Goal: Task Accomplishment & Management: Complete application form

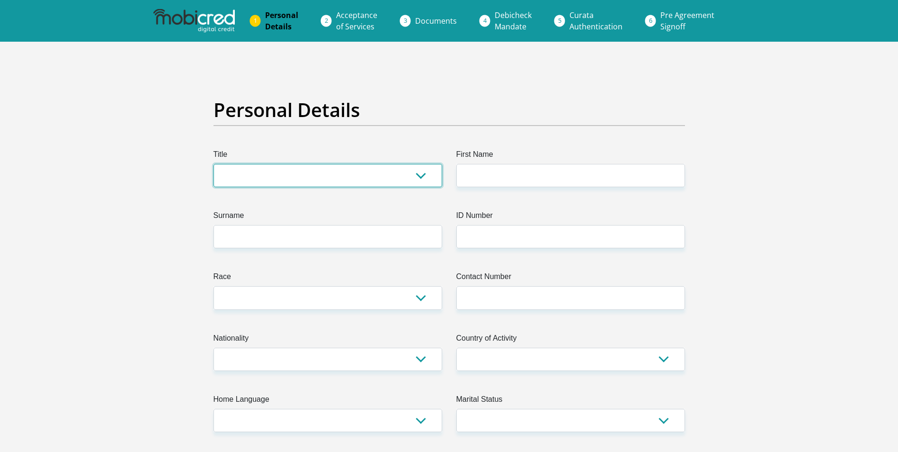
click at [420, 177] on select "Mr Ms Mrs Dr Other" at bounding box center [327, 175] width 229 height 23
select select "Mr"
click at [213, 164] on select "Mr Ms Mrs Dr Other" at bounding box center [327, 175] width 229 height 23
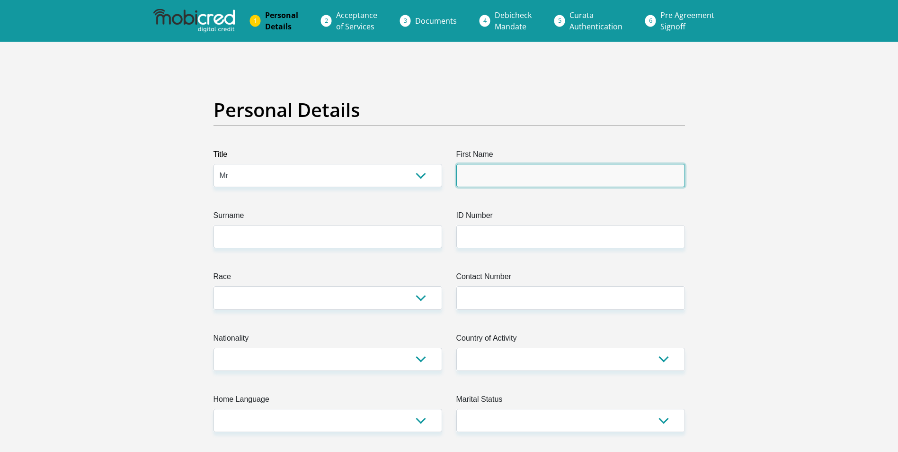
click at [481, 180] on input "First Name" at bounding box center [570, 175] width 229 height 23
type input "ernest"
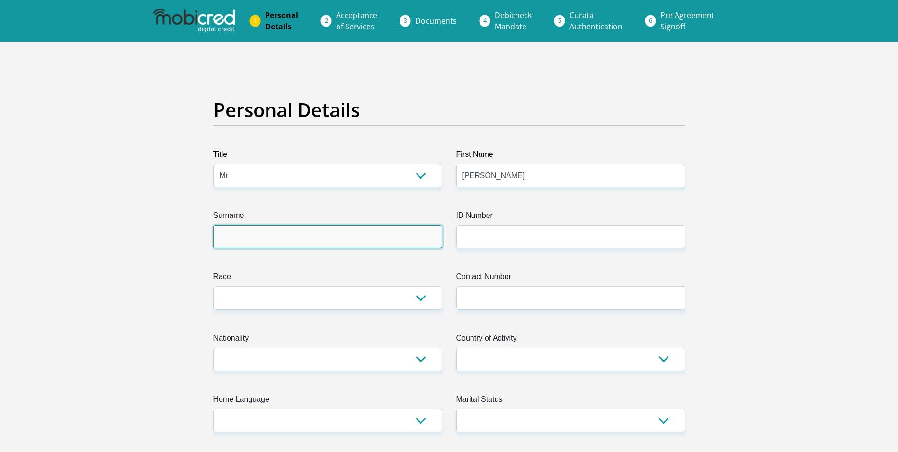
click at [393, 241] on input "Surname" at bounding box center [327, 236] width 229 height 23
type input "mphahlele"
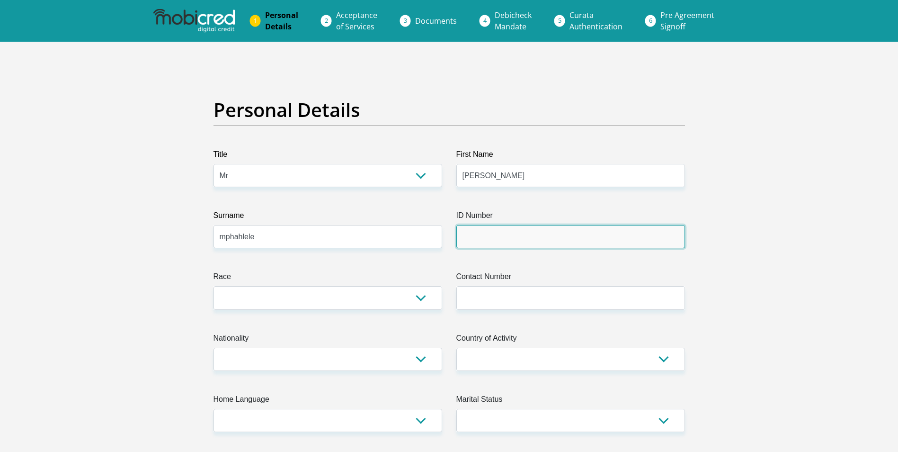
click at [568, 238] on input "ID Number" at bounding box center [570, 236] width 229 height 23
type input "9010255473084"
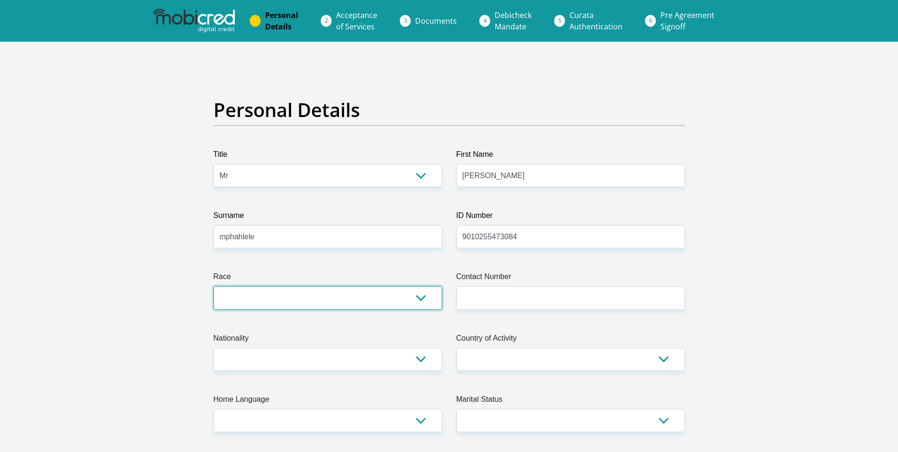
click at [426, 302] on select "Black Coloured Indian White Other" at bounding box center [327, 297] width 229 height 23
select select "1"
click at [213, 286] on select "Black Coloured Indian White Other" at bounding box center [327, 297] width 229 height 23
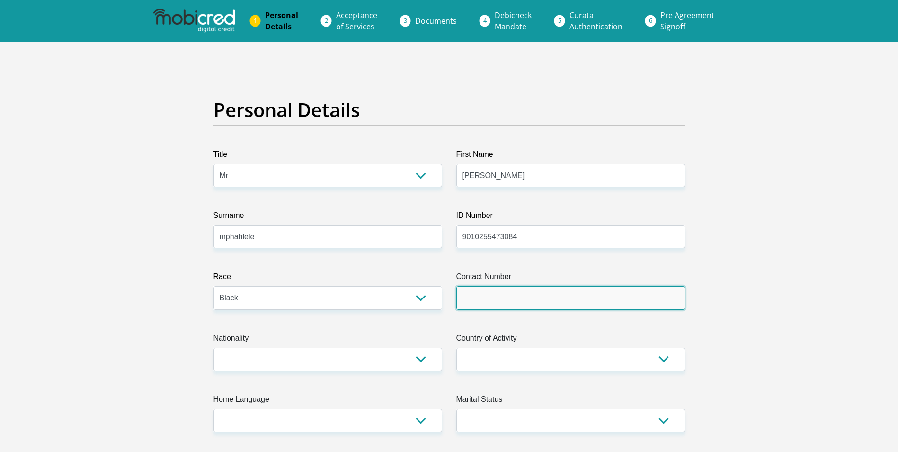
drag, startPoint x: 512, startPoint y: 300, endPoint x: 515, endPoint y: 310, distance: 10.8
click at [512, 300] on input "Contact Number" at bounding box center [570, 297] width 229 height 23
type input "0725340613"
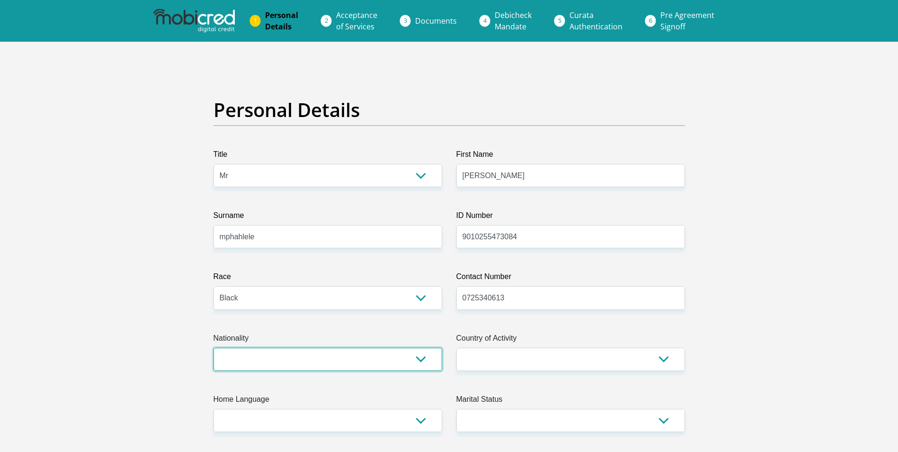
click at [416, 361] on select "South Africa Afghanistan Aland Islands Albania Algeria America Samoa American V…" at bounding box center [327, 358] width 229 height 23
select select "ZAF"
click at [213, 347] on select "South Africa Afghanistan Aland Islands Albania Algeria America Samoa American V…" at bounding box center [327, 358] width 229 height 23
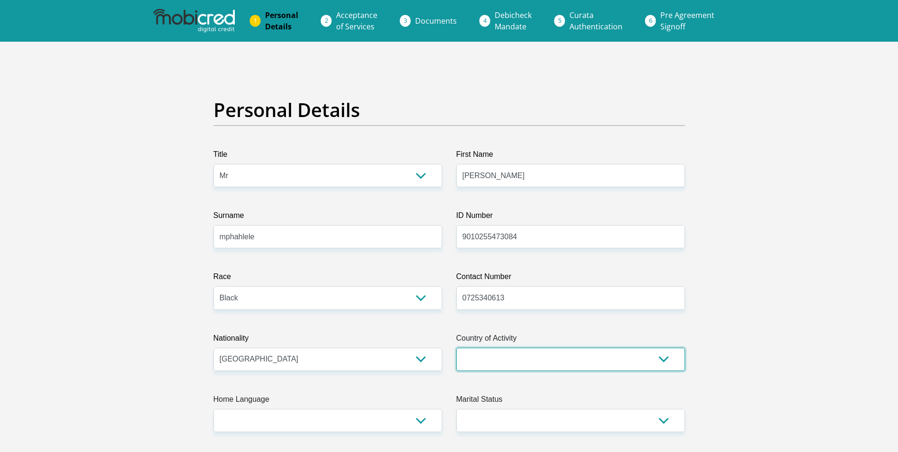
click at [662, 360] on select "South Africa Afghanistan Aland Islands Albania Algeria America Samoa American V…" at bounding box center [570, 358] width 229 height 23
select select "ZAF"
click at [456, 347] on select "South Africa Afghanistan Aland Islands Albania Algeria America Samoa American V…" at bounding box center [570, 358] width 229 height 23
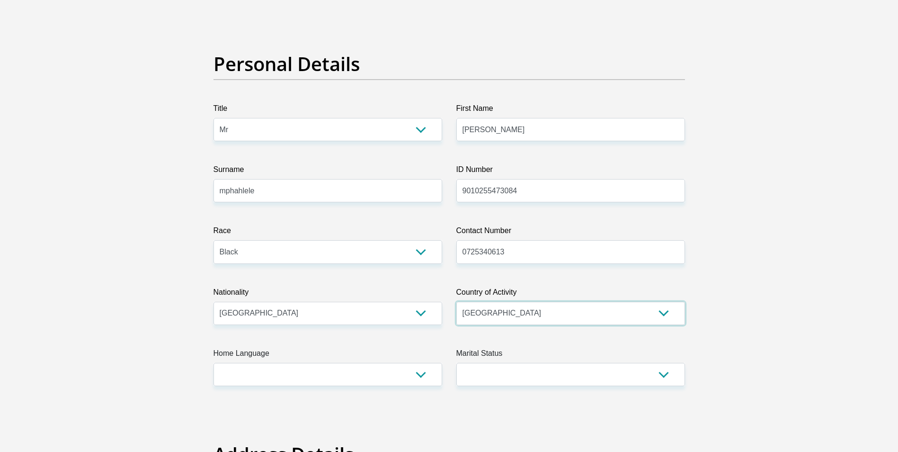
scroll to position [95, 0]
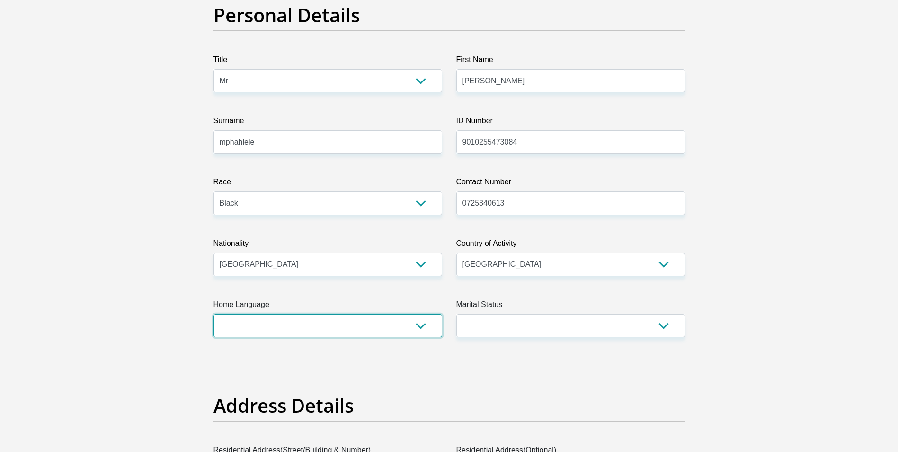
click at [421, 325] on select "Afrikaans English Sepedi South Ndebele Southern Sotho Swati Tsonga Tswana Venda…" at bounding box center [327, 325] width 229 height 23
select select "nso"
click at [213, 314] on select "Afrikaans English Sepedi South Ndebele Southern Sotho Swati Tsonga Tswana Venda…" at bounding box center [327, 325] width 229 height 23
click at [656, 322] on select "Married ANC Single Divorced Widowed Married COP or Customary Law" at bounding box center [570, 325] width 229 height 23
select select "2"
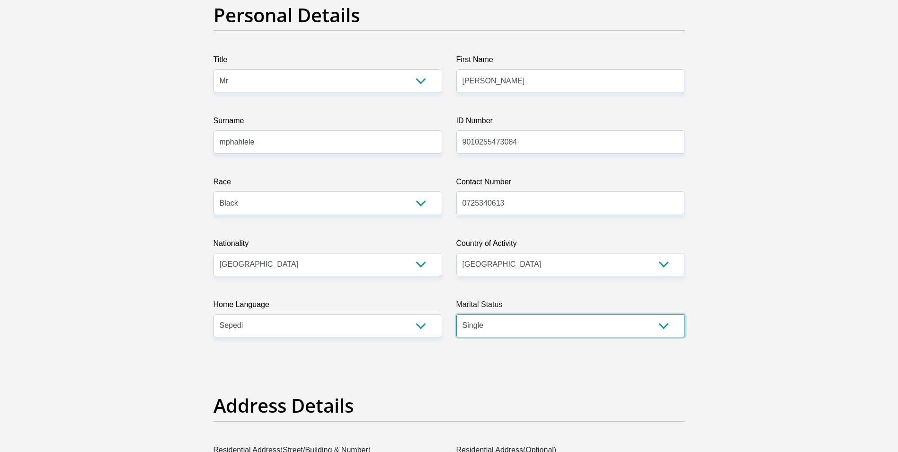
click at [456, 314] on select "Married ANC Single Divorced Widowed Married COP or Customary Law" at bounding box center [570, 325] width 229 height 23
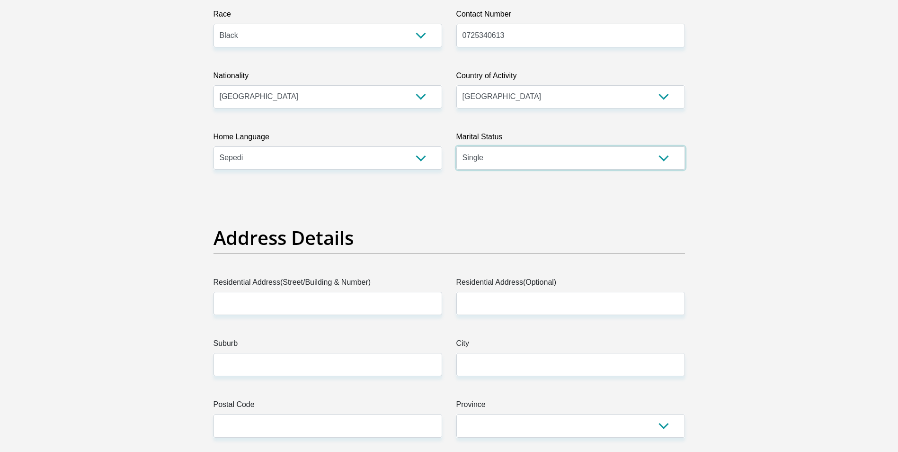
scroll to position [284, 0]
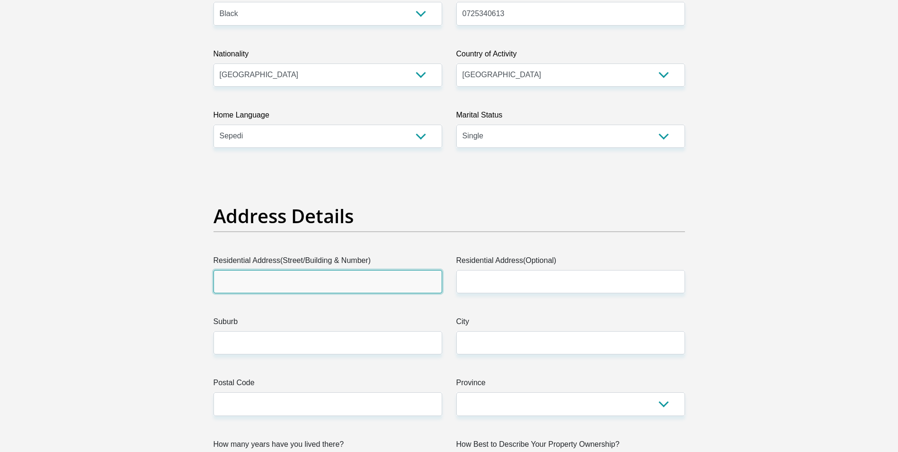
click at [300, 286] on input "Residential Address(Street/Building & Number)" at bounding box center [327, 281] width 229 height 23
type input "533 jasmyn avenue"
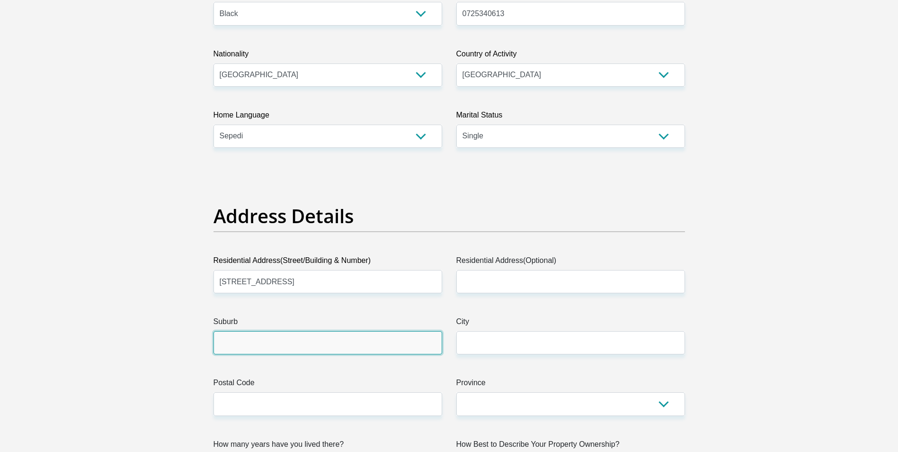
click at [325, 352] on input "Suburb" at bounding box center [327, 342] width 229 height 23
type input "silverton"
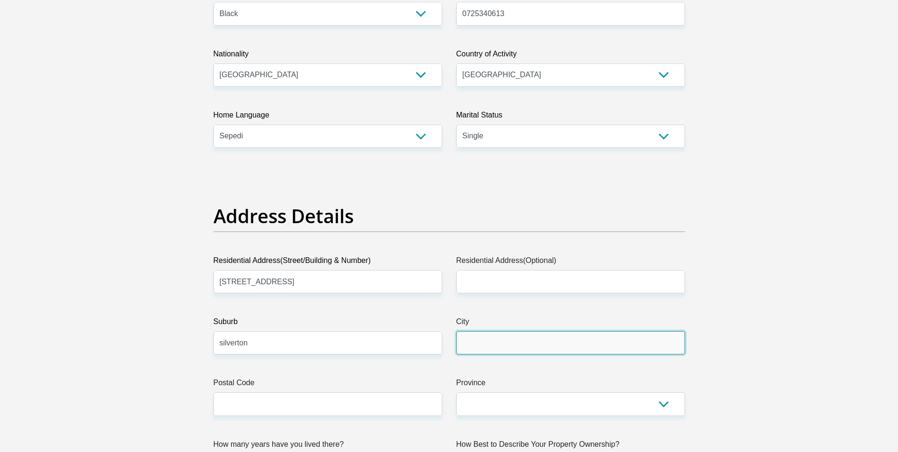
click at [490, 349] on input "City" at bounding box center [570, 342] width 229 height 23
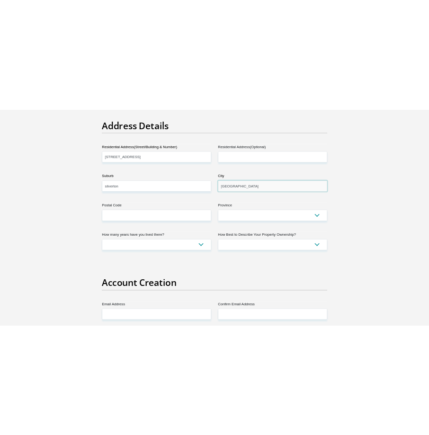
scroll to position [473, 0]
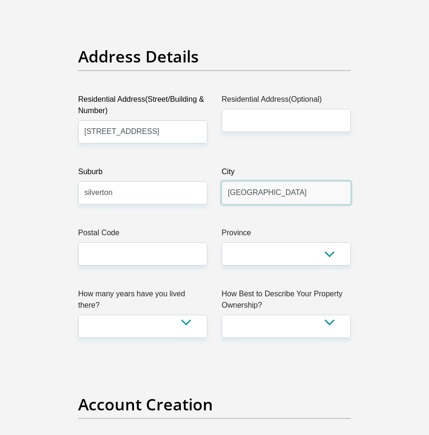
type input "pretoria"
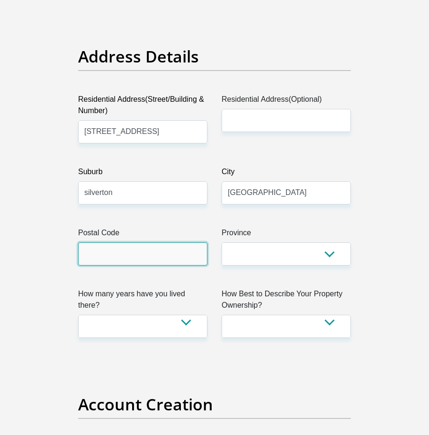
click at [147, 245] on input "Postal Code" at bounding box center [142, 253] width 129 height 23
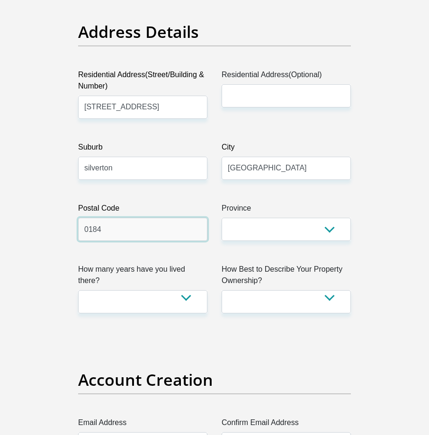
scroll to position [521, 0]
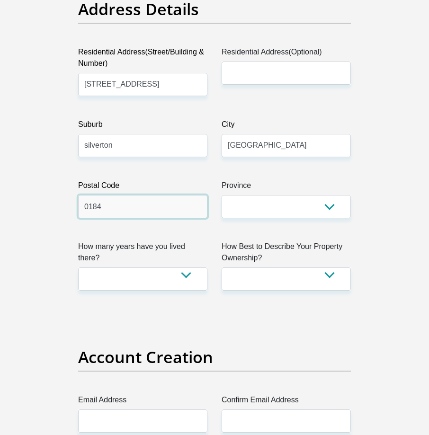
type input "0184"
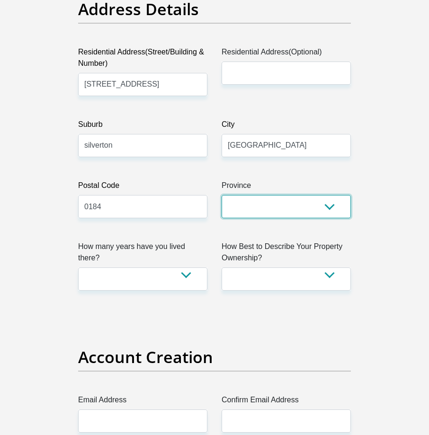
click at [328, 206] on select "Eastern Cape Free State Gauteng KwaZulu-Natal Limpopo Mpumalanga Northern Cape …" at bounding box center [286, 206] width 129 height 23
select select "Gauteng"
click at [222, 195] on select "Eastern Cape Free State Gauteng KwaZulu-Natal Limpopo Mpumalanga Northern Cape …" at bounding box center [286, 206] width 129 height 23
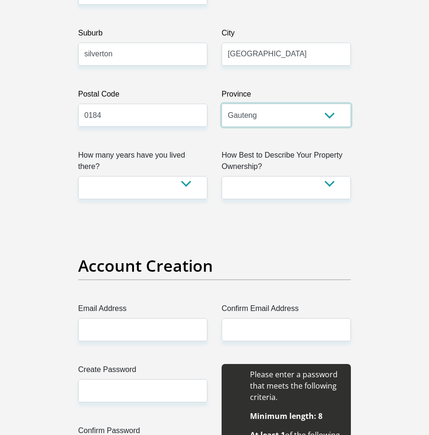
scroll to position [663, 0]
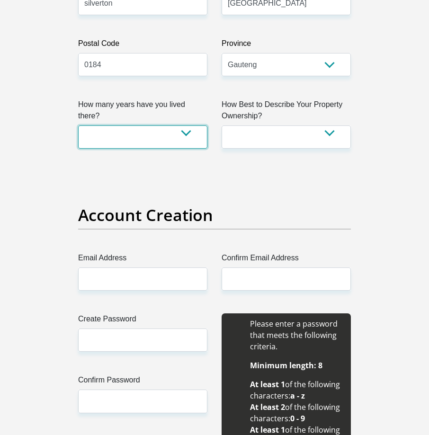
click at [193, 128] on select "less than 1 year 1-3 years 3-5 years 5+ years" at bounding box center [142, 136] width 129 height 23
select select "2"
click at [78, 125] on select "less than 1 year 1-3 years 3-5 years 5+ years" at bounding box center [142, 136] width 129 height 23
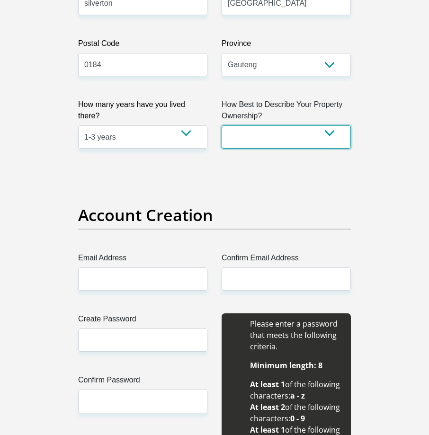
click at [332, 133] on select "Owned Rented Family Owned Company Dwelling" at bounding box center [286, 136] width 129 height 23
click at [222, 125] on select "Owned Rented Family Owned Company Dwelling" at bounding box center [286, 136] width 129 height 23
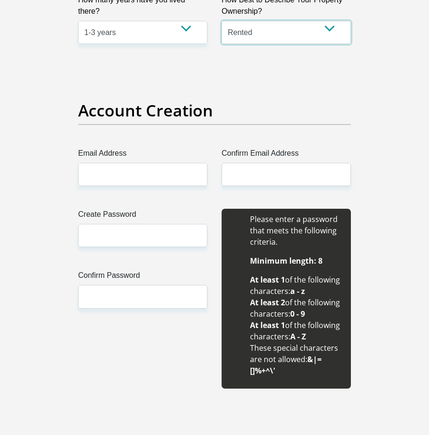
scroll to position [710, 0]
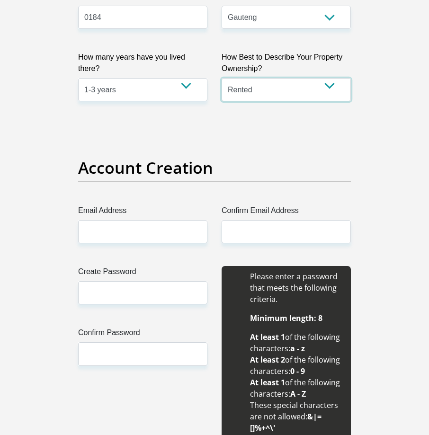
click at [331, 91] on select "Owned Rented Family Owned Company Dwelling" at bounding box center [286, 89] width 129 height 23
select select "parents"
click at [222, 78] on select "Owned Rented Family Owned Company Dwelling" at bounding box center [286, 89] width 129 height 23
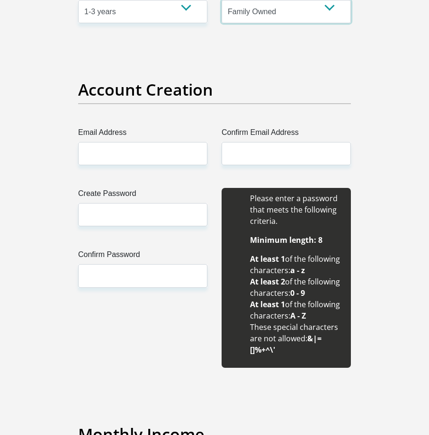
scroll to position [805, 0]
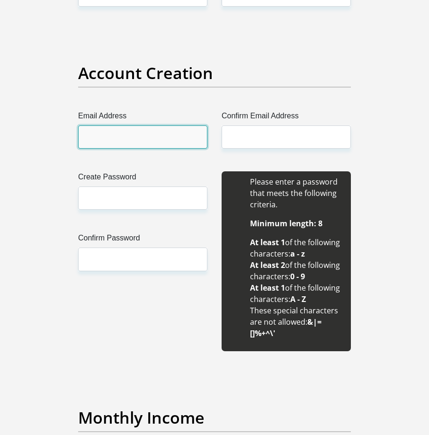
click at [140, 140] on input "Email Address" at bounding box center [142, 136] width 129 height 23
type input "ernestmphahlele569@gmail.com"
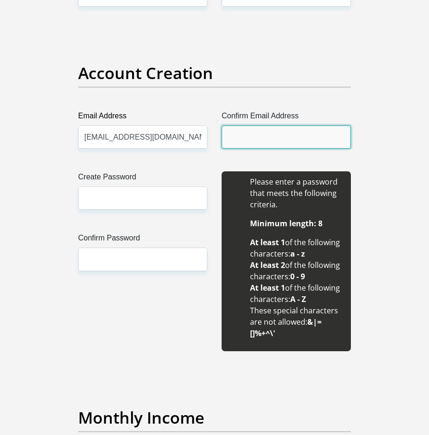
click at [286, 139] on input "Confirm Email Address" at bounding box center [286, 136] width 129 height 23
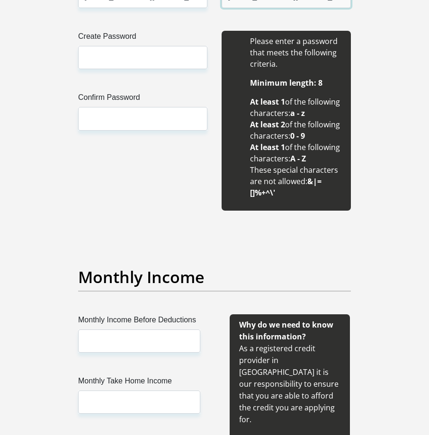
scroll to position [899, 0]
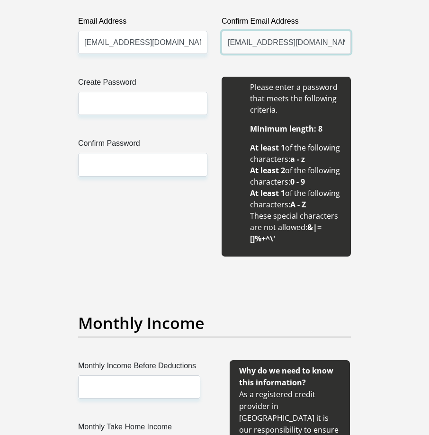
type input "ernestmphahlele569@gmail.com"
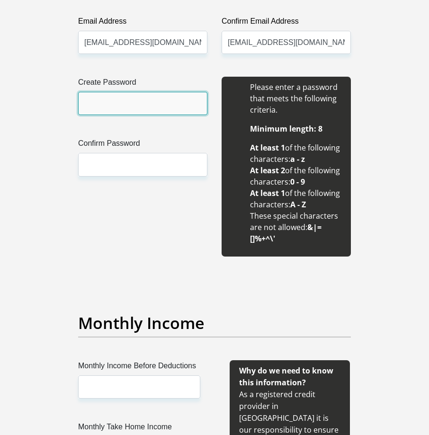
drag, startPoint x: 164, startPoint y: 98, endPoint x: 177, endPoint y: 98, distance: 12.8
click at [170, 97] on input "Create Password" at bounding box center [142, 103] width 129 height 23
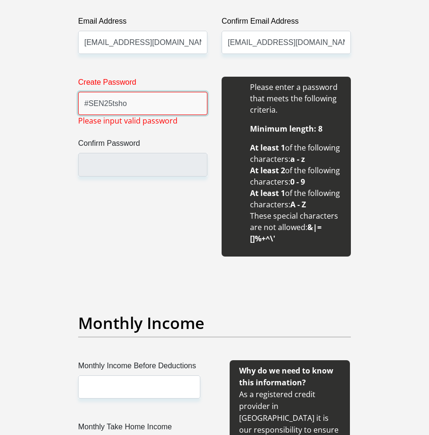
click at [89, 103] on input "#SEN25tsho" at bounding box center [142, 103] width 129 height 23
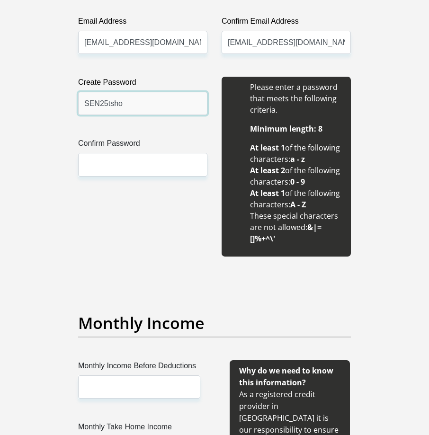
type input "SEN25tsho"
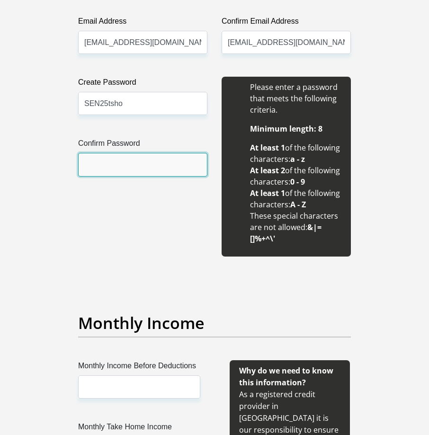
click at [183, 169] on input "Confirm Password" at bounding box center [142, 164] width 129 height 23
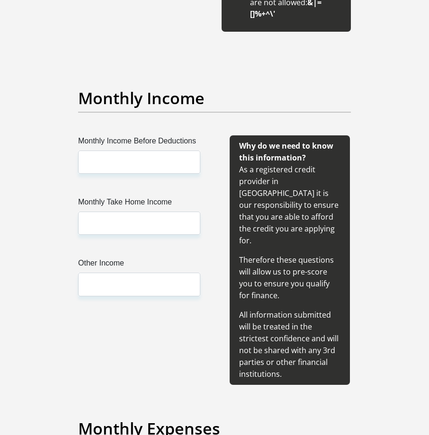
scroll to position [1183, 0]
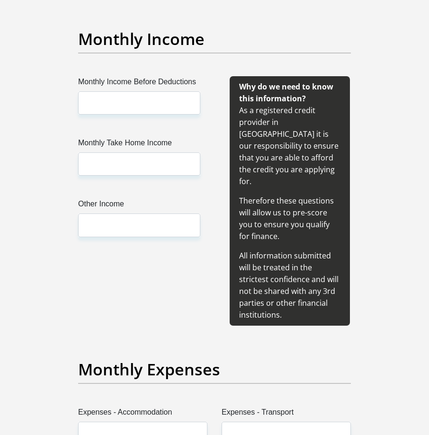
type input "SEN25tsho"
click at [160, 102] on input "Monthly Income Before Deductions" at bounding box center [139, 102] width 122 height 23
type input "17566"
click at [155, 164] on input "Monthly Take Home Income" at bounding box center [139, 163] width 122 height 23
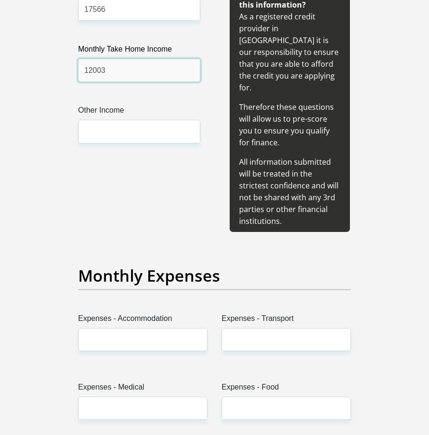
scroll to position [1278, 0]
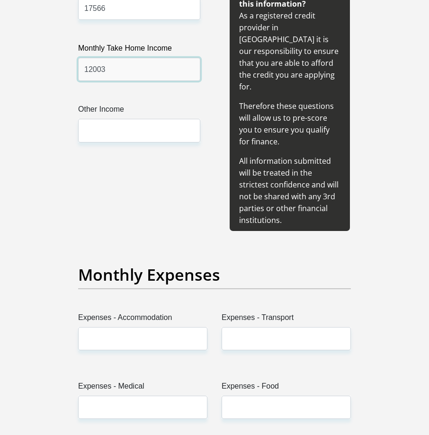
type input "12003"
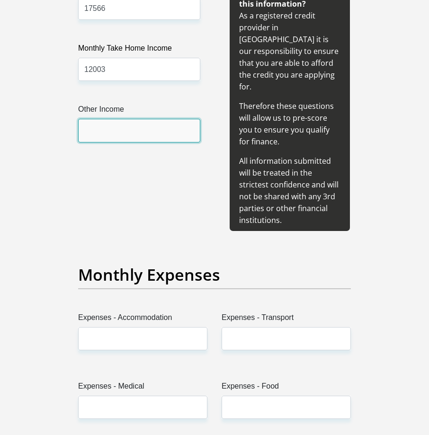
click at [159, 131] on input "Other Income" at bounding box center [139, 130] width 122 height 23
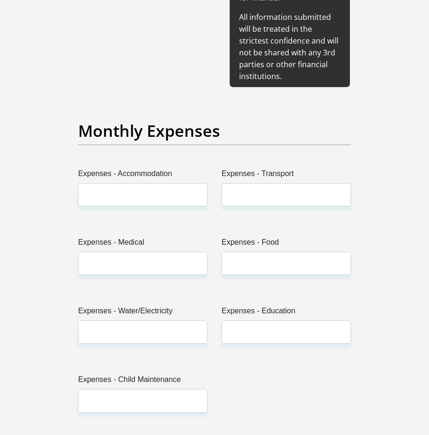
scroll to position [1420, 0]
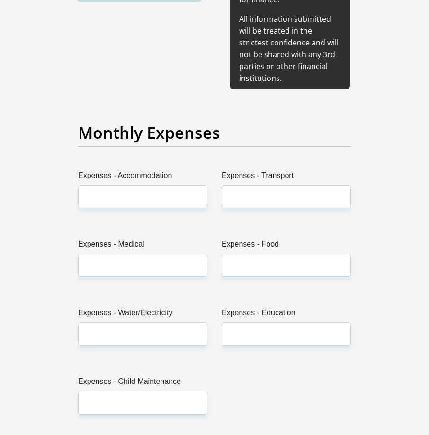
type input "500"
click at [196, 185] on input "Expenses - Accommodation" at bounding box center [142, 196] width 129 height 23
type input "2800"
click at [301, 188] on input "Expenses - Transport" at bounding box center [286, 196] width 129 height 23
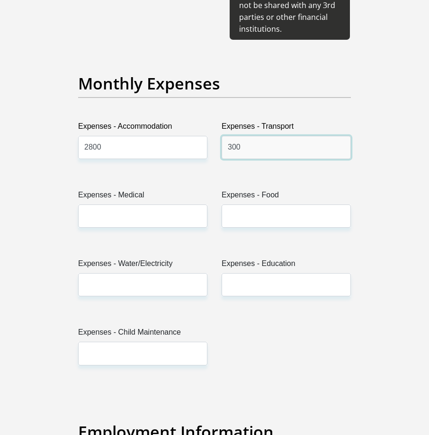
scroll to position [1515, 0]
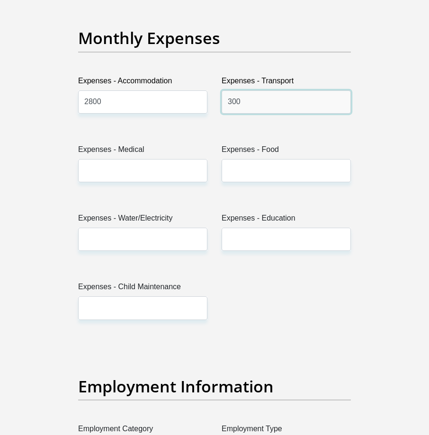
type input "300"
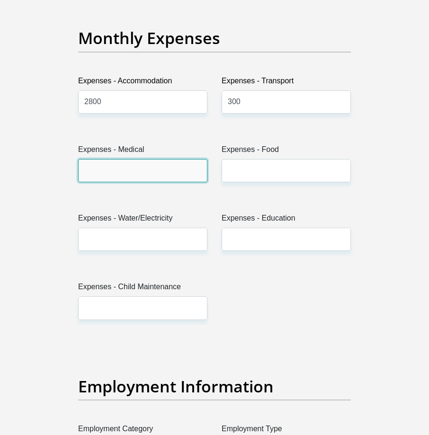
click at [182, 159] on input "Expenses - Medical" at bounding box center [142, 170] width 129 height 23
type input "150"
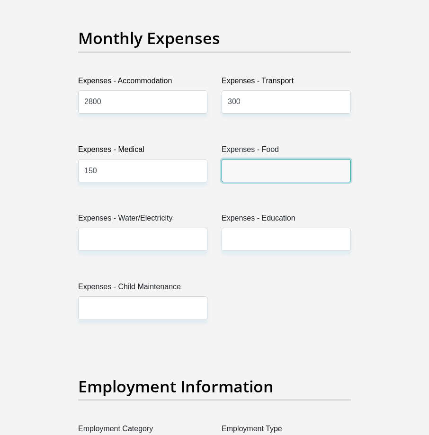
drag, startPoint x: 328, startPoint y: 156, endPoint x: 346, endPoint y: 153, distance: 18.8
click at [328, 159] on input "Expenses - Food" at bounding box center [286, 170] width 129 height 23
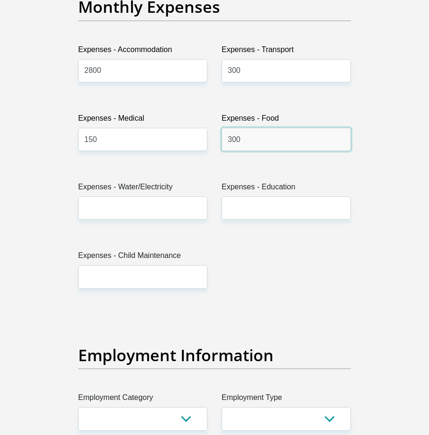
scroll to position [1562, 0]
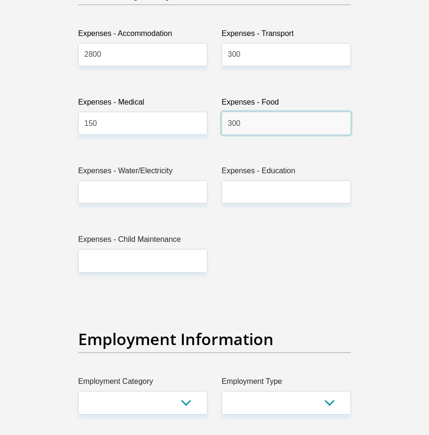
type input "300"
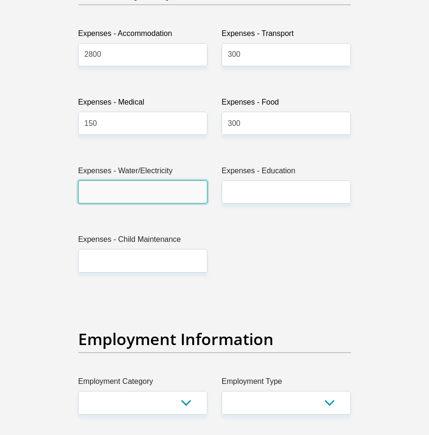
click at [162, 180] on input "Expenses - Water/Electricity" at bounding box center [142, 191] width 129 height 23
type input "200"
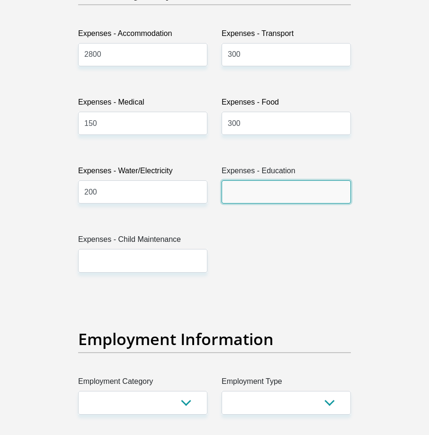
click at [282, 180] on input "Expenses - Education" at bounding box center [286, 191] width 129 height 23
type input "2"
type input "700"
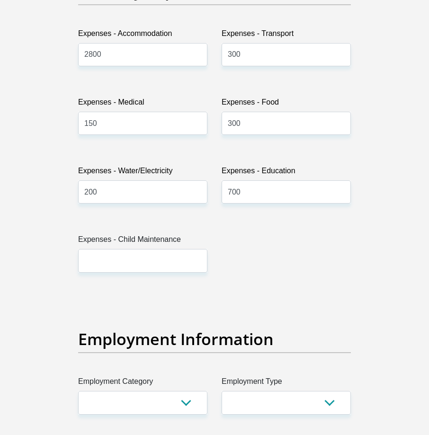
drag, startPoint x: 171, startPoint y: 252, endPoint x: 177, endPoint y: 248, distance: 7.9
click at [172, 252] on div "Title Mr Ms Mrs Dr Other First Name ernest Surname mphahlele ID Number 90102554…" at bounding box center [214, 334] width 287 height 3432
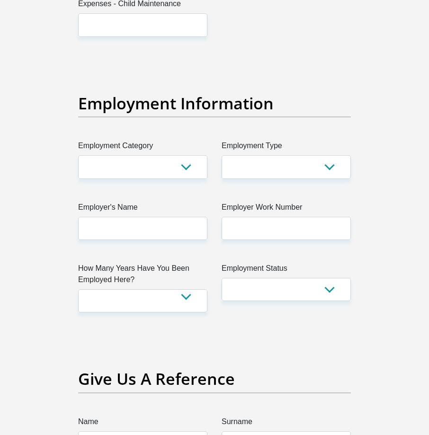
scroll to position [1799, 0]
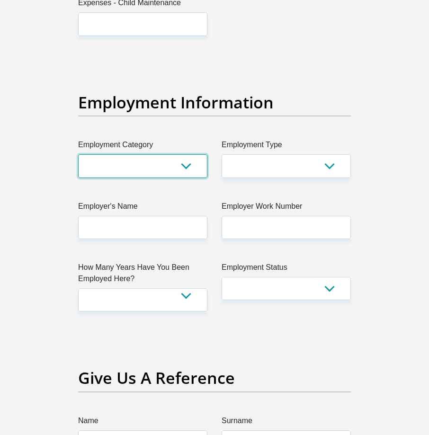
click at [193, 154] on select "AGRICULTURE ALCOHOL & TOBACCO CONSTRUCTION MATERIALS METALLURGY EQUIPMENT FOR R…" at bounding box center [142, 165] width 129 height 23
click at [365, 102] on div "Personal Details Title Mr Ms Mrs Dr Other First Name ernest Surname mphahlele I…" at bounding box center [214, 112] width 341 height 3601
click at [182, 154] on select "AGRICULTURE ALCOHOL & TOBACCO CONSTRUCTION MATERIALS METALLURGY EQUIPMENT FOR R…" at bounding box center [142, 165] width 129 height 23
click at [183, 154] on select "AGRICULTURE ALCOHOL & TOBACCO CONSTRUCTION MATERIALS METALLURGY EQUIPMENT FOR R…" at bounding box center [142, 165] width 129 height 23
select select "28"
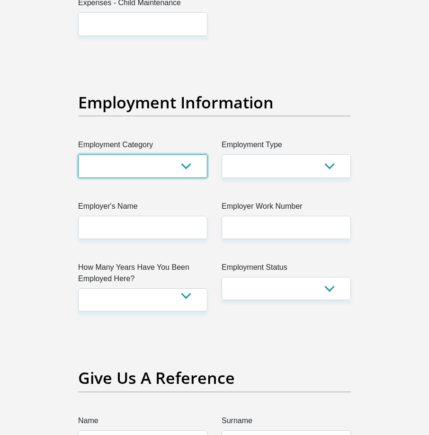
click at [78, 154] on select "AGRICULTURE ALCOHOL & TOBACCO CONSTRUCTION MATERIALS METALLURGY EQUIPMENT FOR R…" at bounding box center [142, 165] width 129 height 23
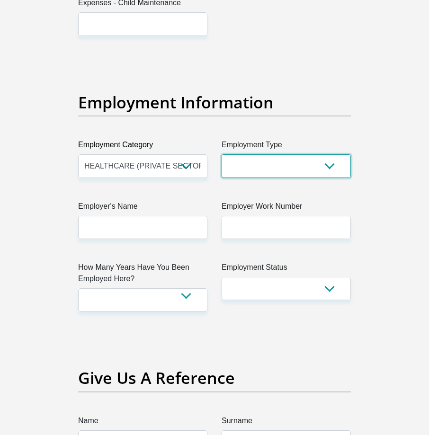
click at [329, 154] on select "College/Lecturer Craft Seller Creative Driver Executive Farmer Forces - Non Com…" at bounding box center [286, 165] width 129 height 23
select select "Office Staff/Clerk"
click at [222, 154] on select "College/Lecturer Craft Seller Creative Driver Executive Farmer Forces - Non Com…" at bounding box center [286, 165] width 129 height 23
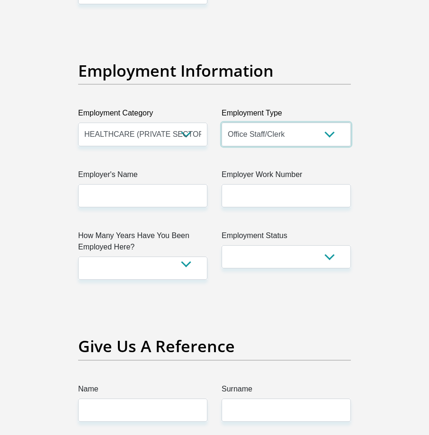
scroll to position [1893, 0]
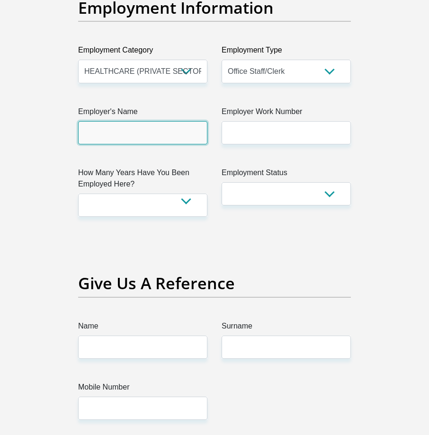
click at [161, 121] on input "Employer's Name" at bounding box center [142, 132] width 129 height 23
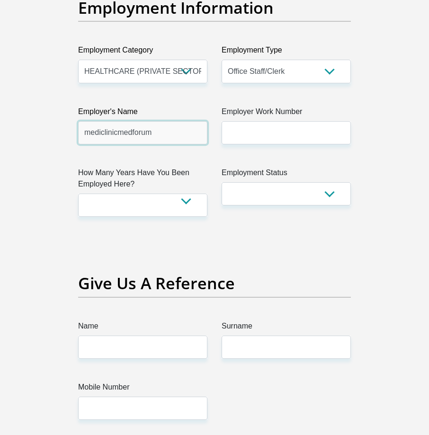
type input "mediclinicmedforum"
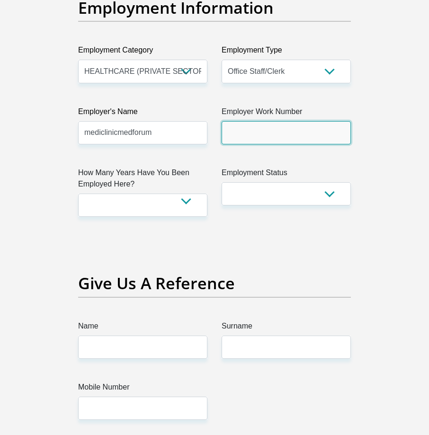
click at [250, 121] on input "Employer Work Number" at bounding box center [286, 132] width 129 height 23
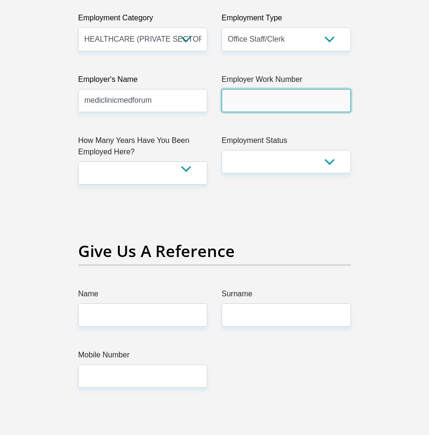
scroll to position [1941, 0]
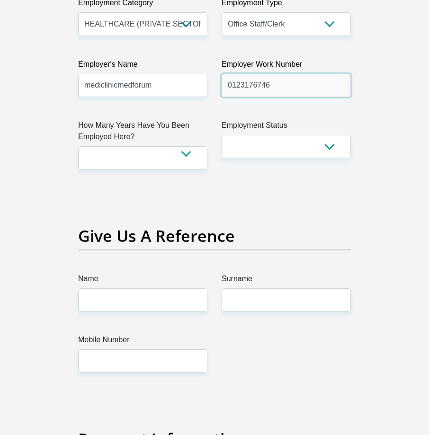
type input "0123176746"
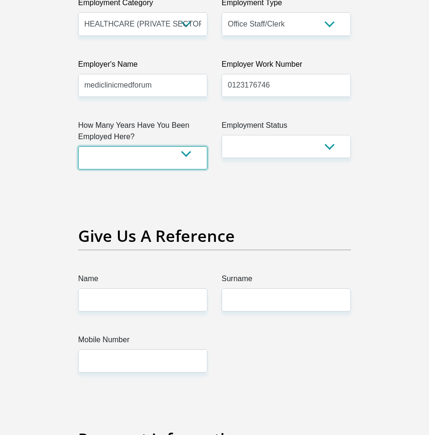
click at [186, 146] on select "less than 1 year 1-3 years 3-5 years 5+ years" at bounding box center [142, 157] width 129 height 23
select select "24"
click at [78, 146] on select "less than 1 year 1-3 years 3-5 years 5+ years" at bounding box center [142, 157] width 129 height 23
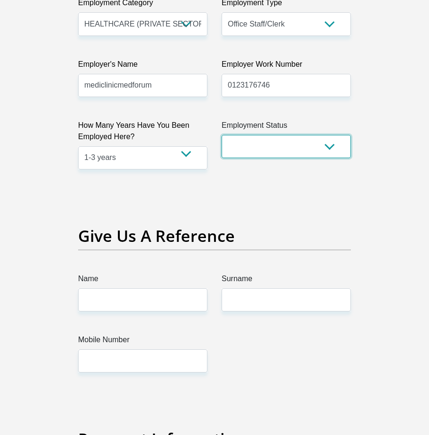
click at [330, 135] on select "Permanent/Full-time Part-time/Casual Contract Worker Self-Employed Housewife Re…" at bounding box center [286, 146] width 129 height 23
select select "1"
click at [222, 135] on select "Permanent/Full-time Part-time/Casual Contract Worker Self-Employed Housewife Re…" at bounding box center [286, 146] width 129 height 23
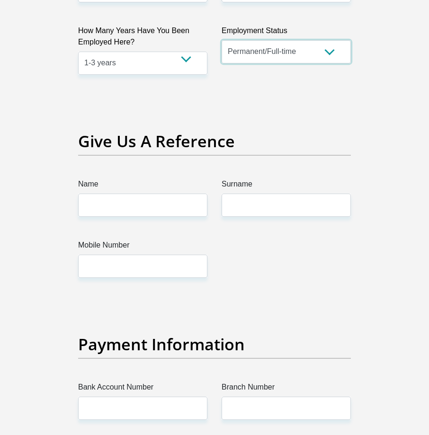
scroll to position [2083, 0]
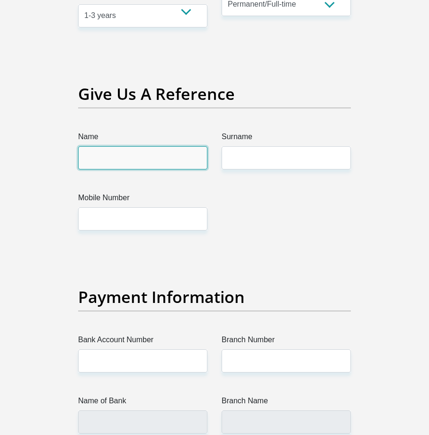
click at [187, 146] on input "Name" at bounding box center [142, 157] width 129 height 23
type input "katlego"
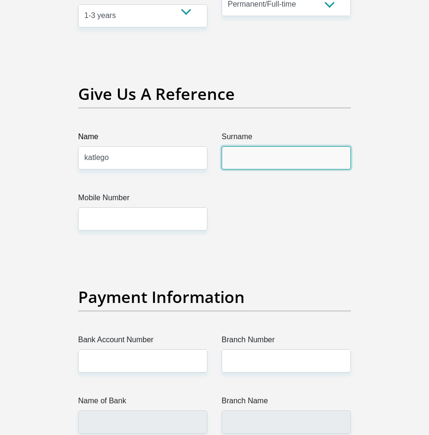
click at [257, 146] on input "Surname" at bounding box center [286, 157] width 129 height 23
type input "phala"
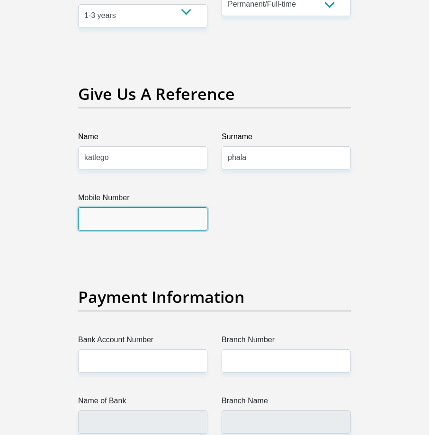
click at [169, 207] on input "Mobile Number" at bounding box center [142, 218] width 129 height 23
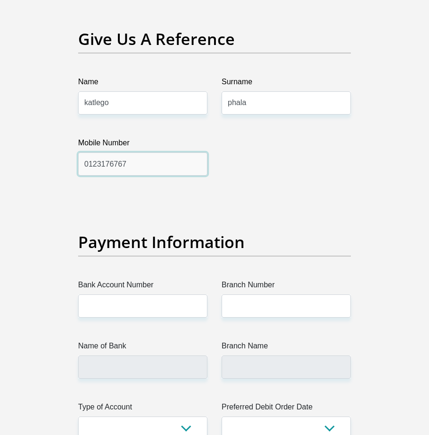
scroll to position [2225, 0]
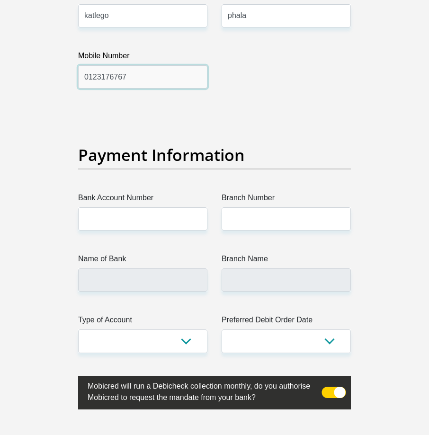
type input "0123176767"
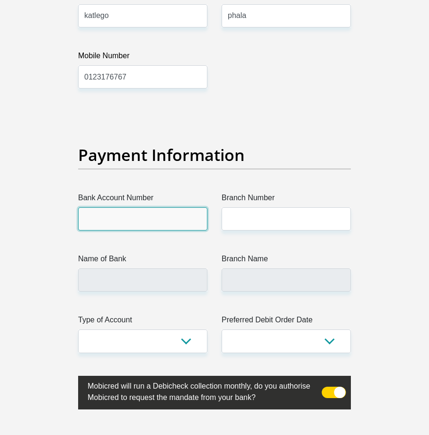
click at [155, 207] on input "Bank Account Number" at bounding box center [142, 218] width 129 height 23
type input "63099664310"
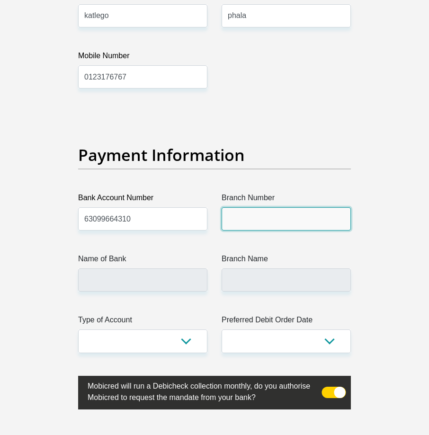
click at [268, 207] on input "Branch Number" at bounding box center [286, 218] width 129 height 23
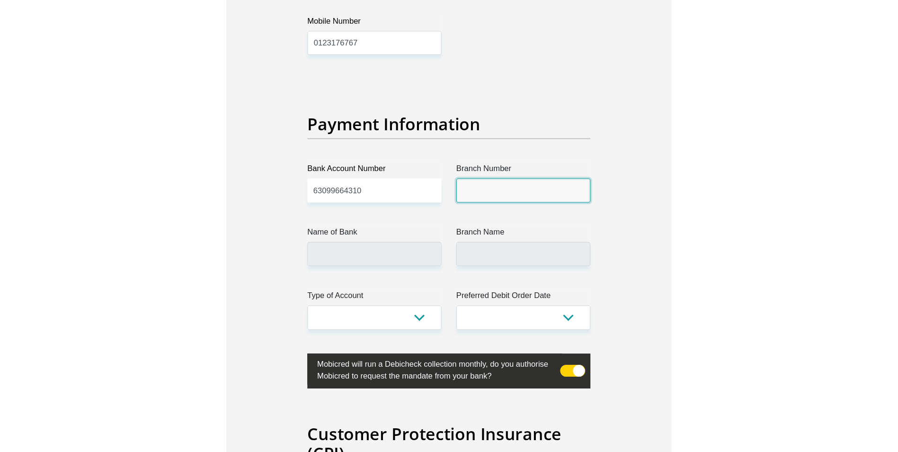
scroll to position [2319, 0]
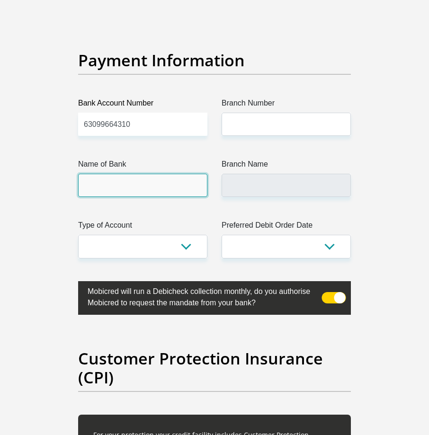
click at [168, 174] on input "Name of Bank" at bounding box center [142, 185] width 129 height 23
click at [132, 174] on input "Name of Bank" at bounding box center [142, 185] width 129 height 23
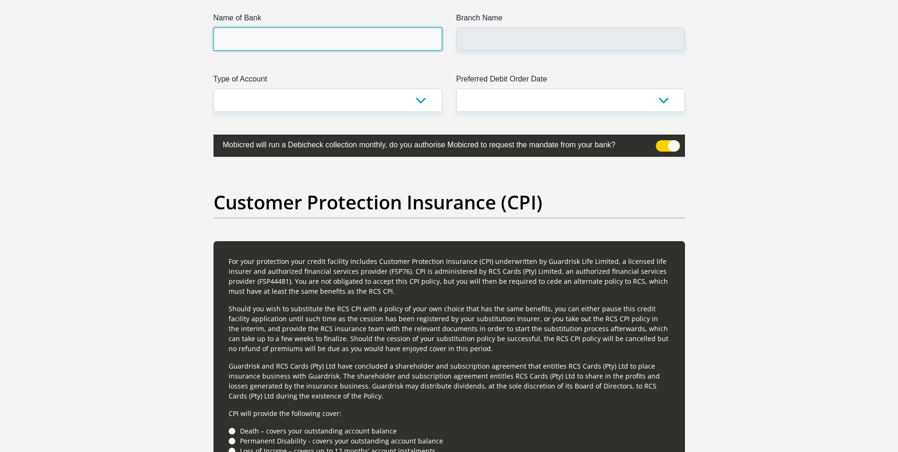
scroll to position [2130, 0]
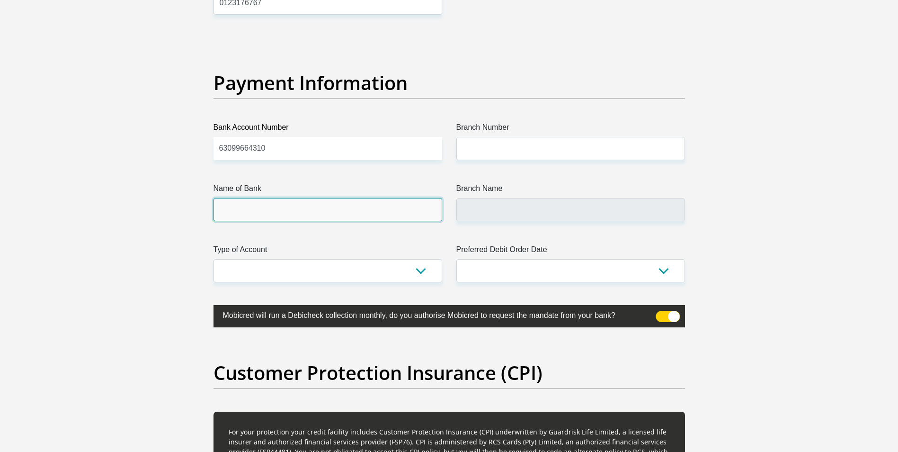
click at [375, 209] on input "Name of Bank" at bounding box center [327, 209] width 229 height 23
click at [515, 215] on input "Branch Name" at bounding box center [570, 209] width 229 height 23
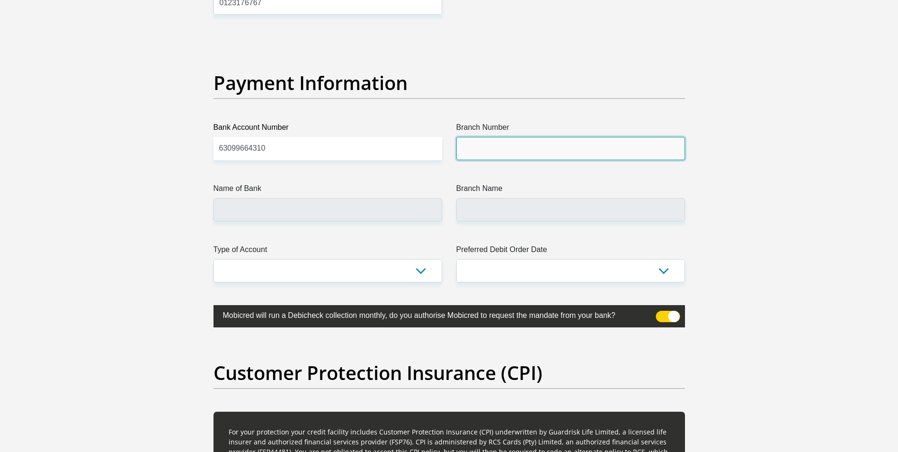
click at [529, 148] on input "Branch Number" at bounding box center [570, 148] width 229 height 23
type input "d"
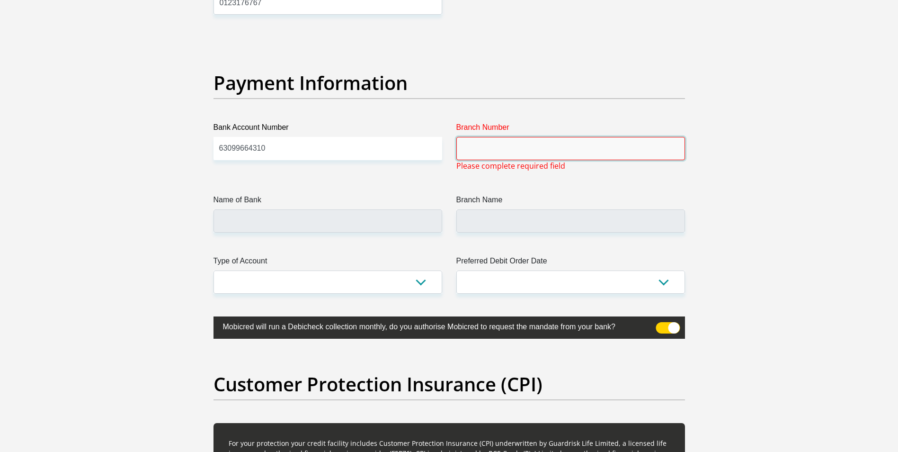
scroll to position [2035, 0]
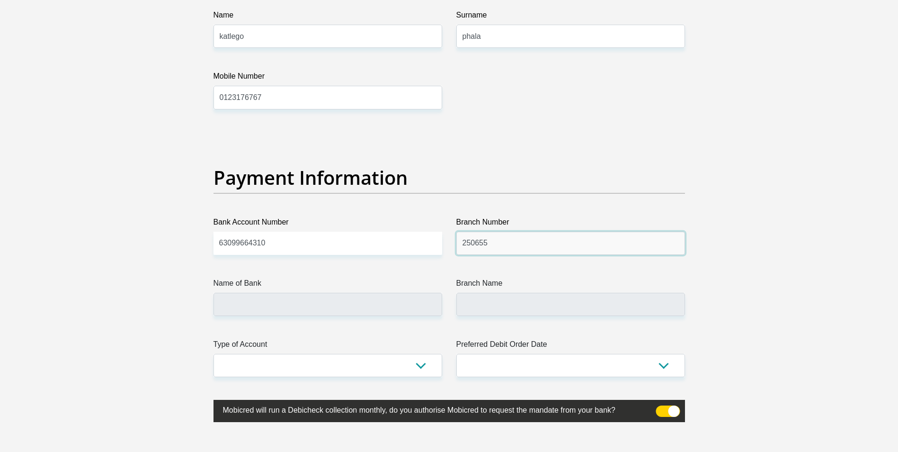
type input "250655"
drag, startPoint x: 375, startPoint y: 309, endPoint x: 382, endPoint y: 309, distance: 6.6
click at [378, 309] on input "Name of Bank" at bounding box center [327, 304] width 229 height 23
type input "FIRSTRAND BANK"
type input "BRANCH 560"
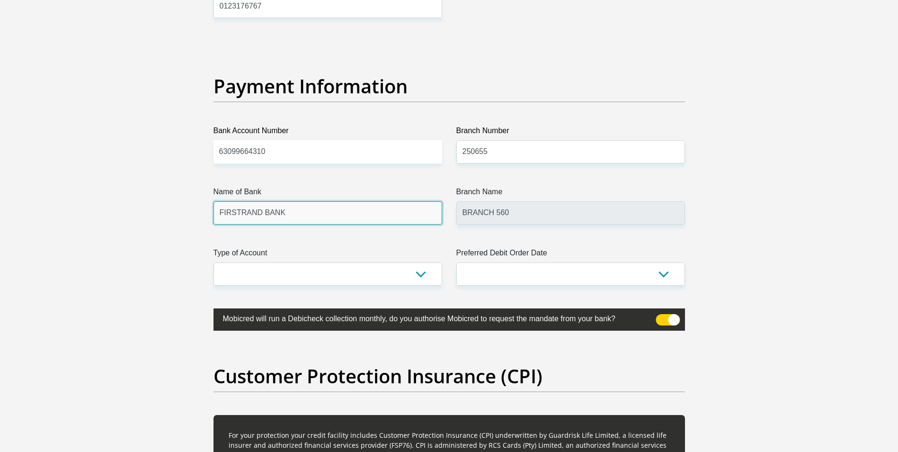
scroll to position [2177, 0]
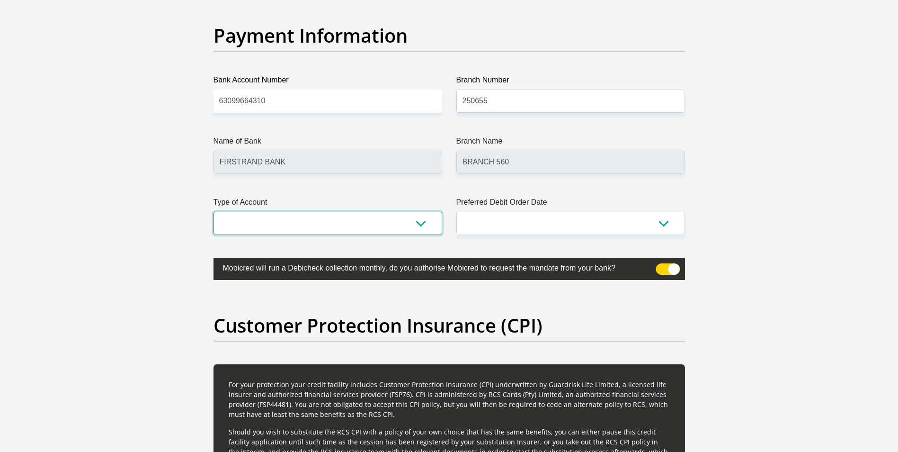
click at [420, 225] on select "Cheque Savings" at bounding box center [327, 223] width 229 height 23
select select "SAV"
click at [213, 212] on select "Cheque Savings" at bounding box center [327, 223] width 229 height 23
click at [670, 223] on select "1st 2nd 3rd 4th 5th 7th 18th 19th 20th 21st 22nd 23rd 24th 25th 26th 27th 28th …" at bounding box center [570, 223] width 229 height 23
select select "28"
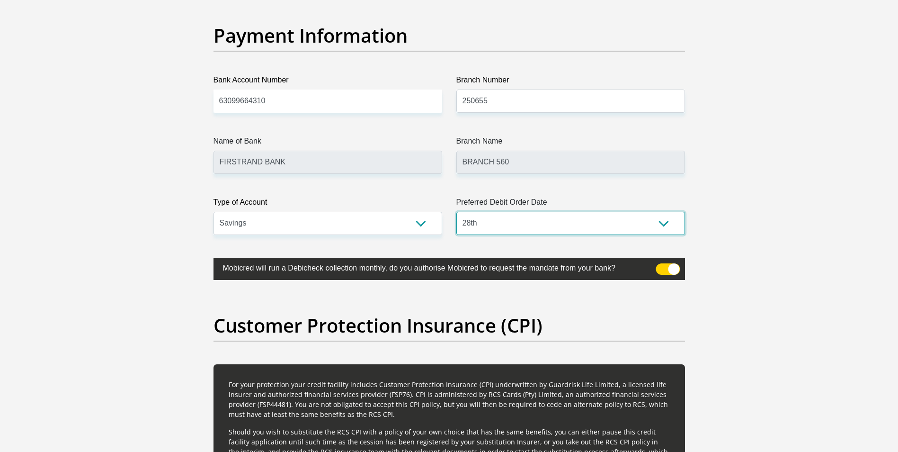
click at [456, 212] on select "1st 2nd 3rd 4th 5th 7th 18th 19th 20th 21st 22nd 23rd 24th 25th 26th 27th 28th …" at bounding box center [570, 223] width 229 height 23
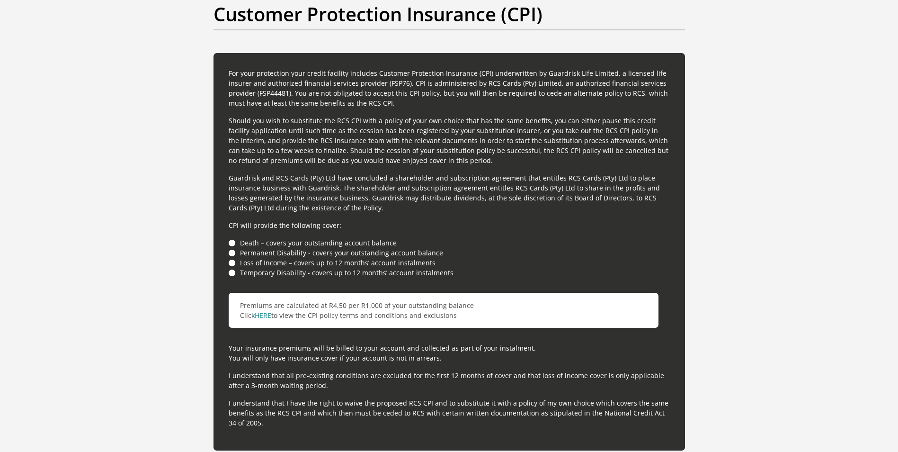
scroll to position [2509, 0]
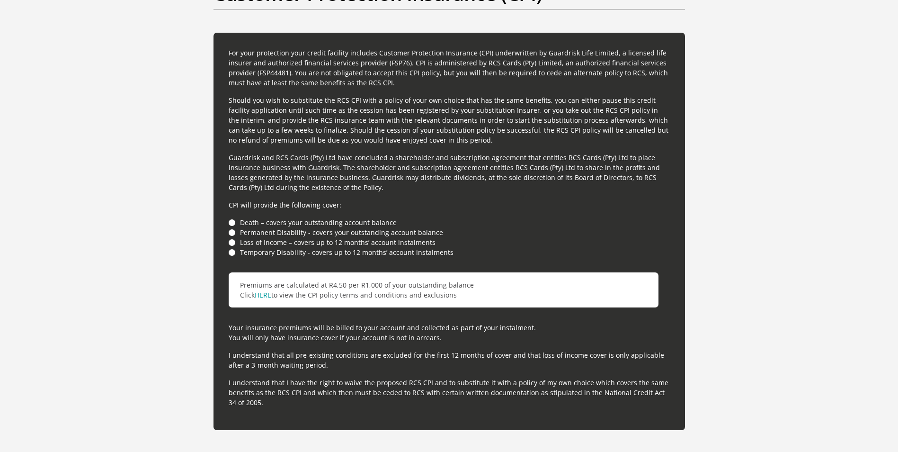
drag, startPoint x: 460, startPoint y: 328, endPoint x: 451, endPoint y: 369, distance: 41.2
click at [451, 369] on p "I understand that all pre-existing conditions are excluded for the first 12 mon…" at bounding box center [449, 360] width 441 height 20
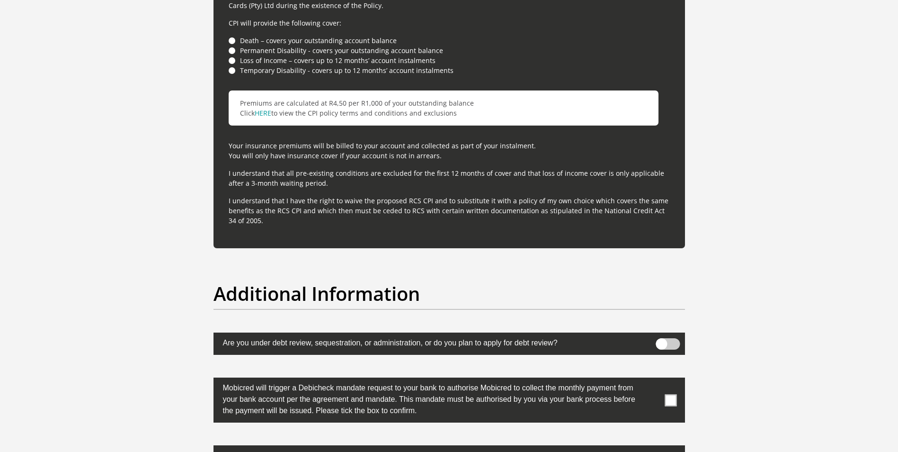
scroll to position [2698, 0]
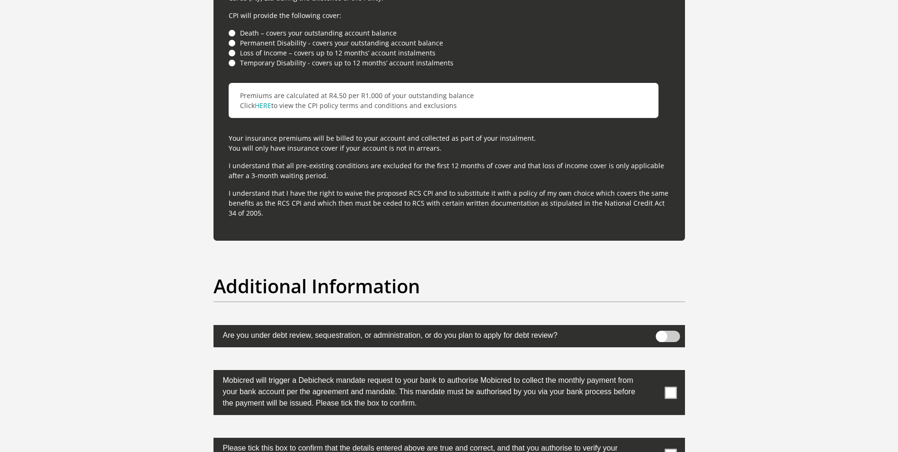
click at [233, 62] on li "Temporary Disability - covers up to 12 months’ account instalments" at bounding box center [449, 63] width 441 height 10
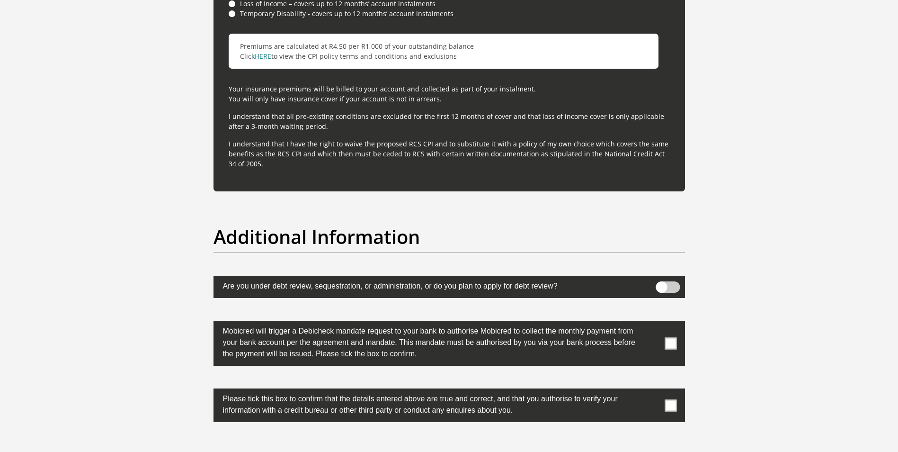
scroll to position [2793, 0]
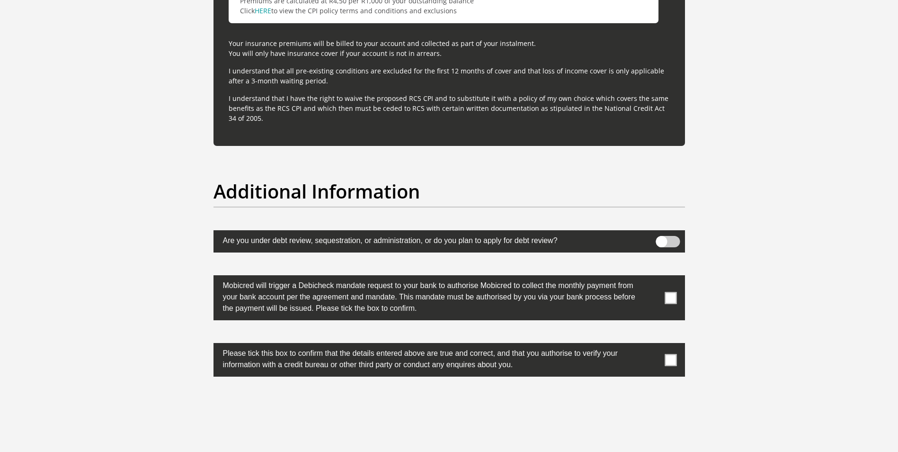
click at [671, 302] on span at bounding box center [671, 298] width 12 height 12
click at [652, 277] on input "checkbox" at bounding box center [652, 277] width 0 height 0
click at [668, 362] on span at bounding box center [671, 360] width 12 height 12
click at [652, 345] on input "checkbox" at bounding box center [652, 345] width 0 height 0
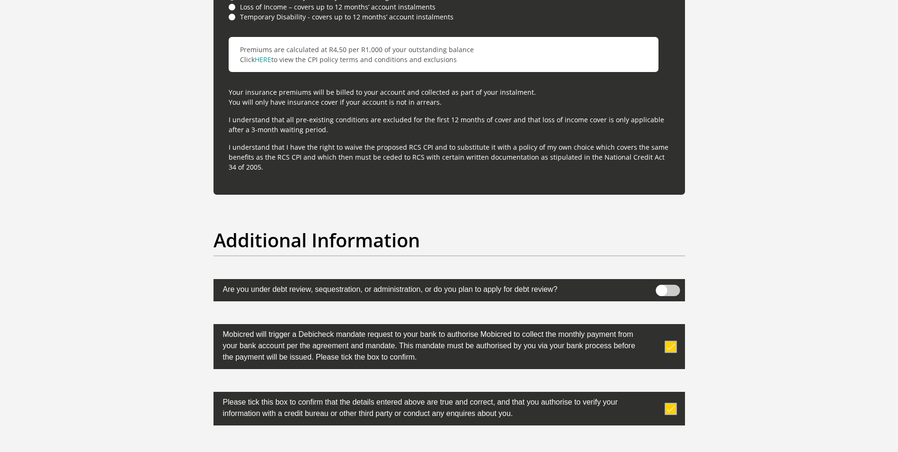
scroll to position [2840, 0]
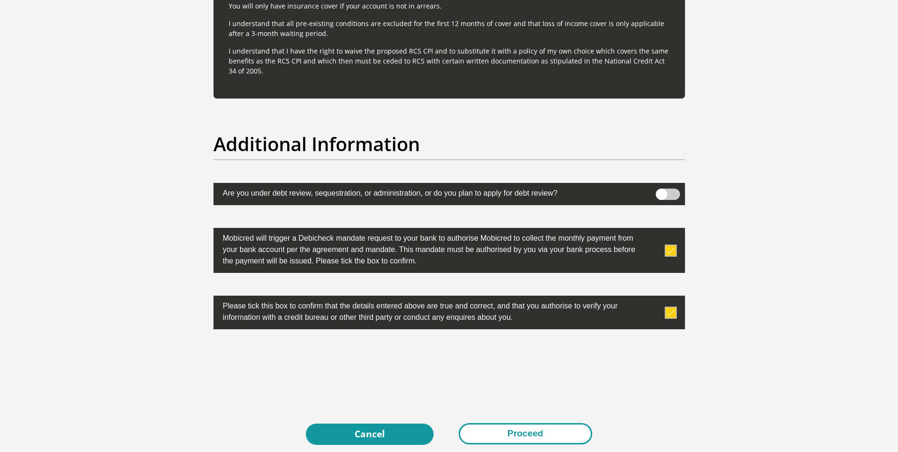
click at [541, 433] on button "Proceed" at bounding box center [525, 433] width 133 height 21
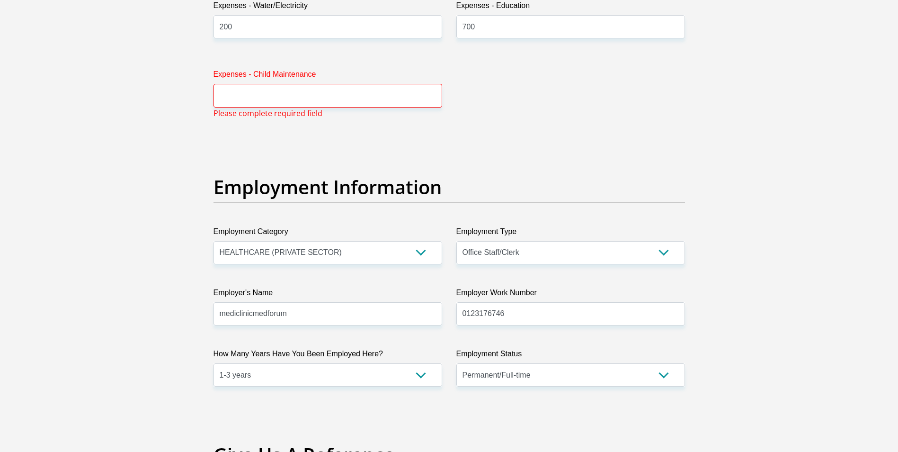
scroll to position [1528, 0]
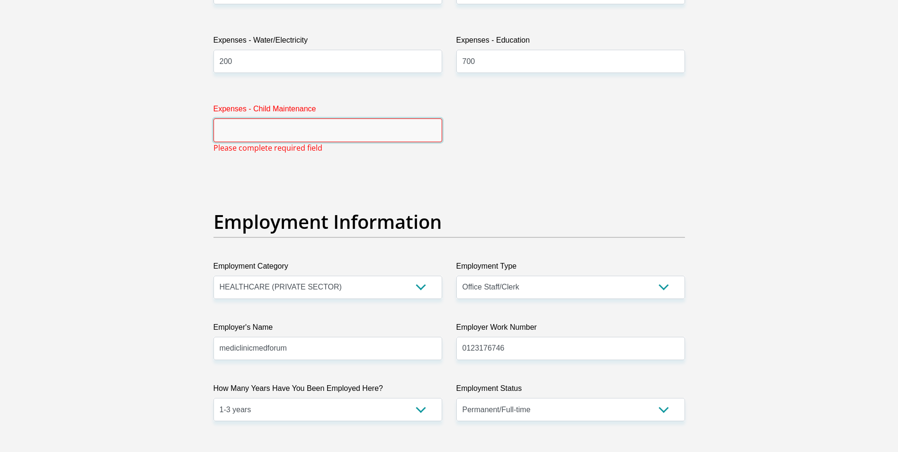
click at [355, 129] on input "Expenses - Child Maintenance" at bounding box center [327, 129] width 229 height 23
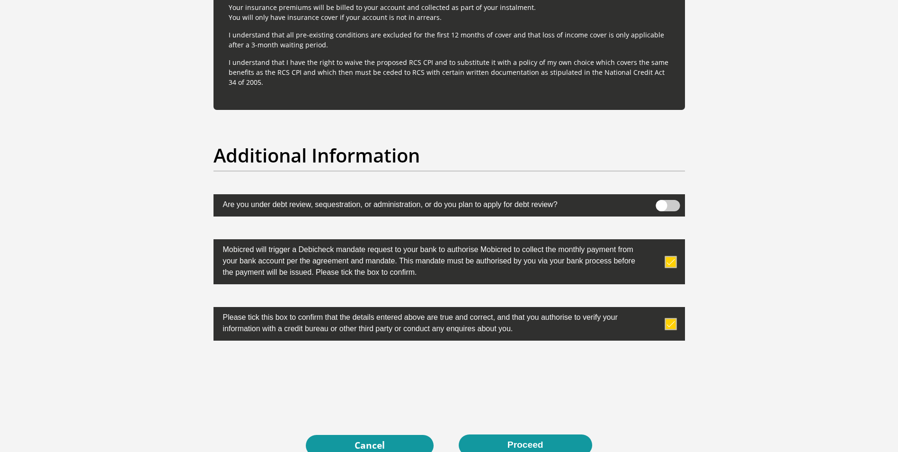
scroll to position [2945, 0]
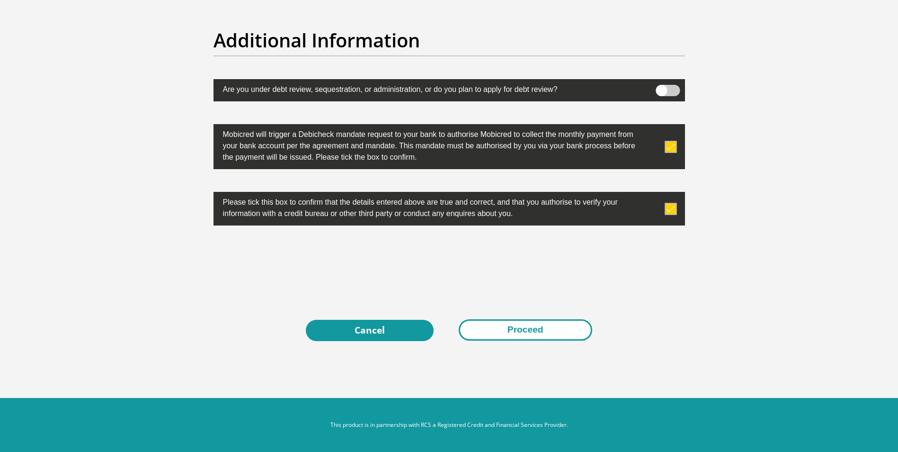
type input "0"
click at [560, 331] on button "Proceed" at bounding box center [525, 329] width 133 height 21
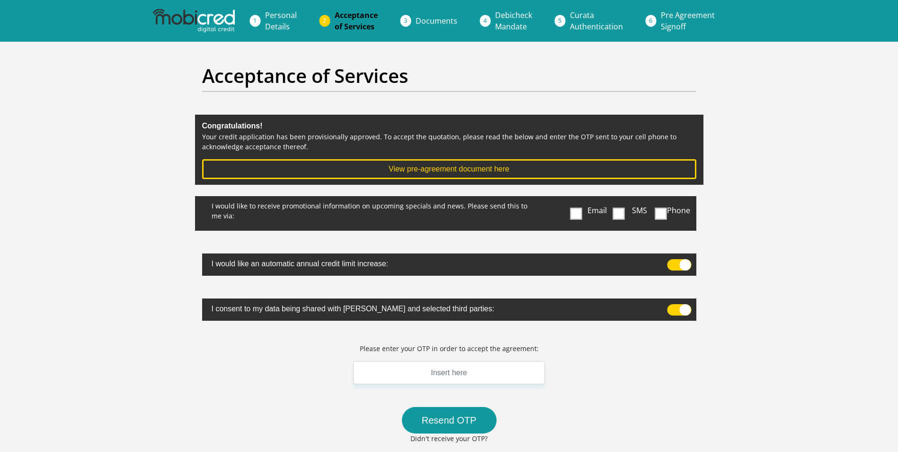
click at [581, 216] on span at bounding box center [576, 213] width 12 height 12
click at [578, 198] on input "Email" at bounding box center [578, 198] width 0 height 0
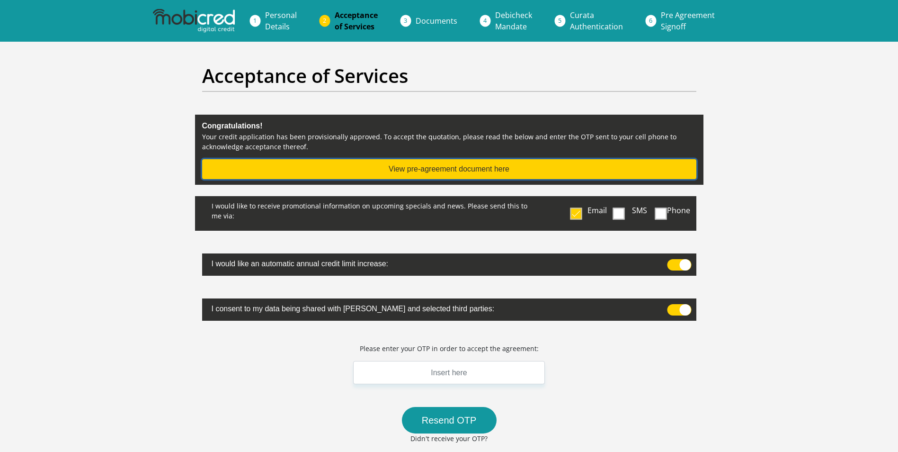
click at [499, 170] on button "View pre-agreement document here" at bounding box center [449, 169] width 494 height 20
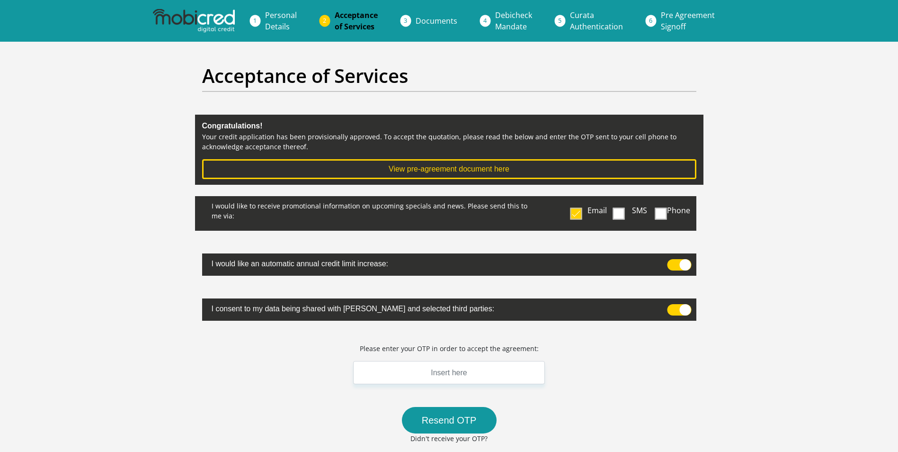
click at [690, 265] on span at bounding box center [679, 264] width 24 height 11
click at [671, 261] on input "checkbox" at bounding box center [671, 261] width 0 height 0
click at [484, 370] on input "text" at bounding box center [449, 372] width 192 height 23
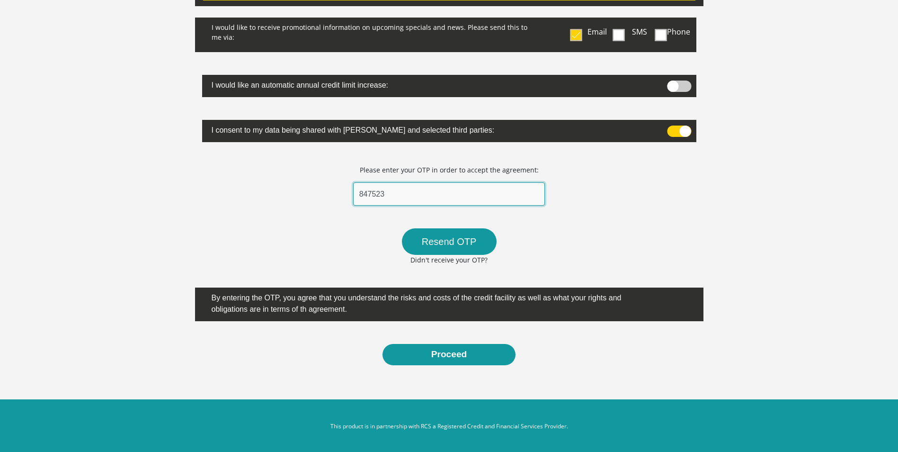
scroll to position [180, 0]
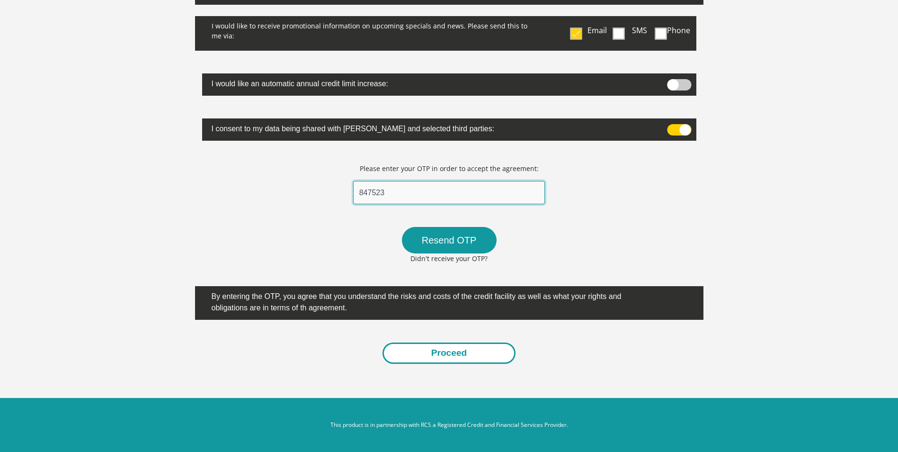
type input "847523"
click at [456, 347] on button "Proceed" at bounding box center [448, 352] width 133 height 21
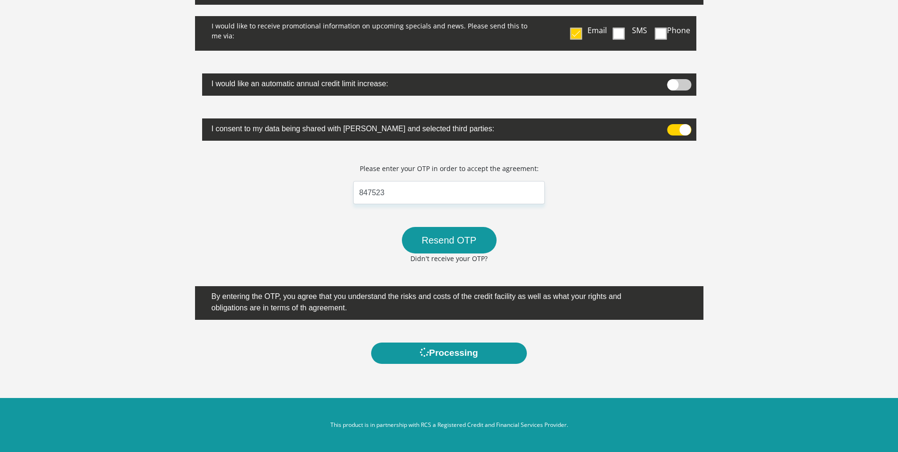
scroll to position [0, 0]
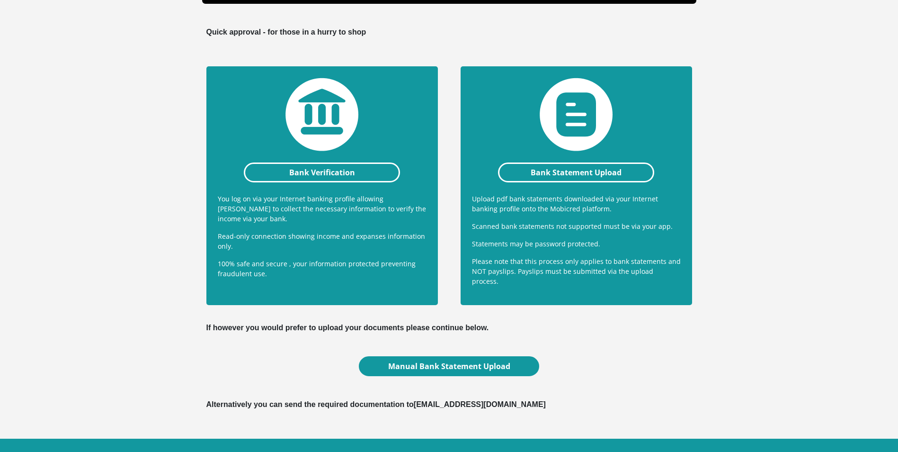
scroll to position [189, 0]
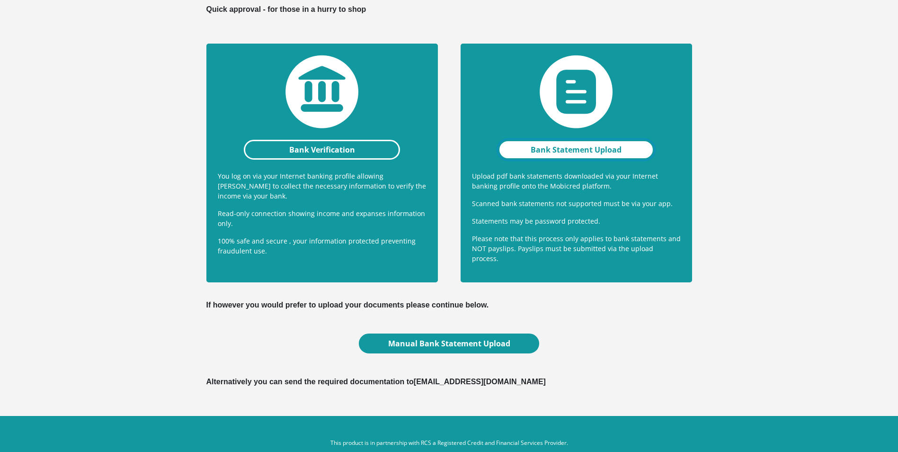
click at [533, 142] on link "Bank Statement Upload" at bounding box center [576, 150] width 157 height 20
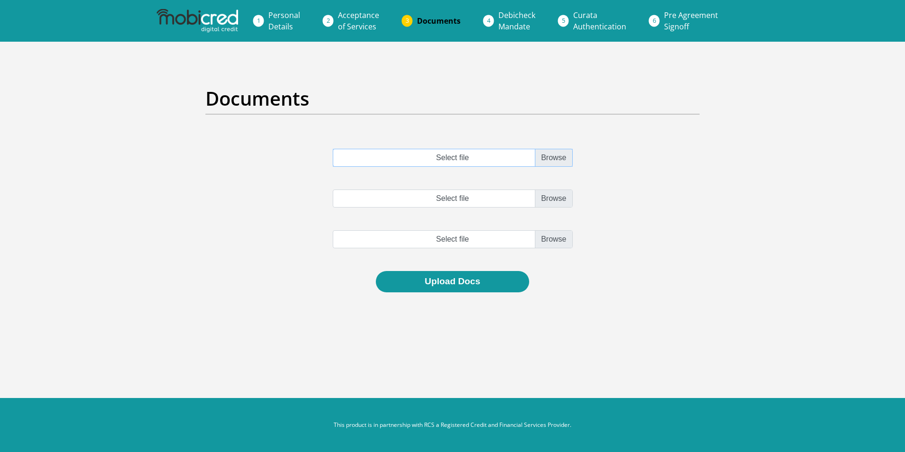
click at [544, 160] on input "Select file" at bounding box center [453, 158] width 240 height 18
type input "C:\fakepath\bank statements.pdf"
click at [556, 201] on input "Select file" at bounding box center [453, 198] width 240 height 18
type input "C:\fakepath\june2025 bank statement.pdf"
click at [551, 238] on input "file" at bounding box center [453, 239] width 240 height 18
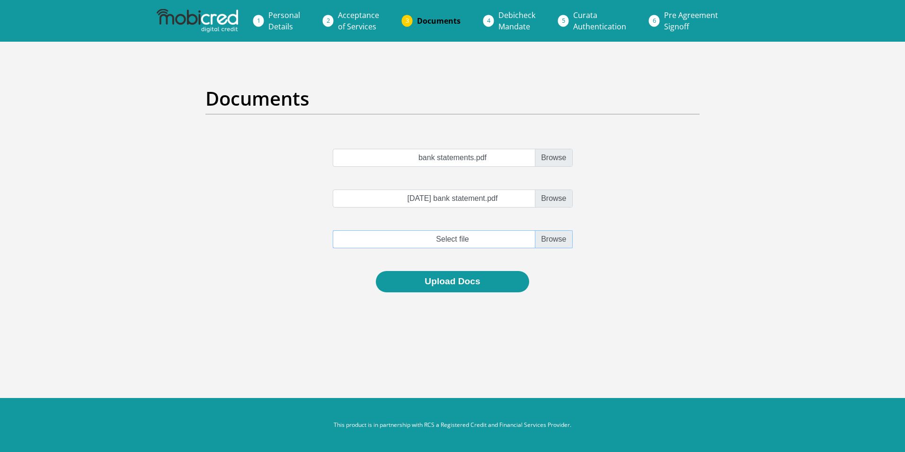
type input "C:\fakepath\july 2025 bank statements.pdf"
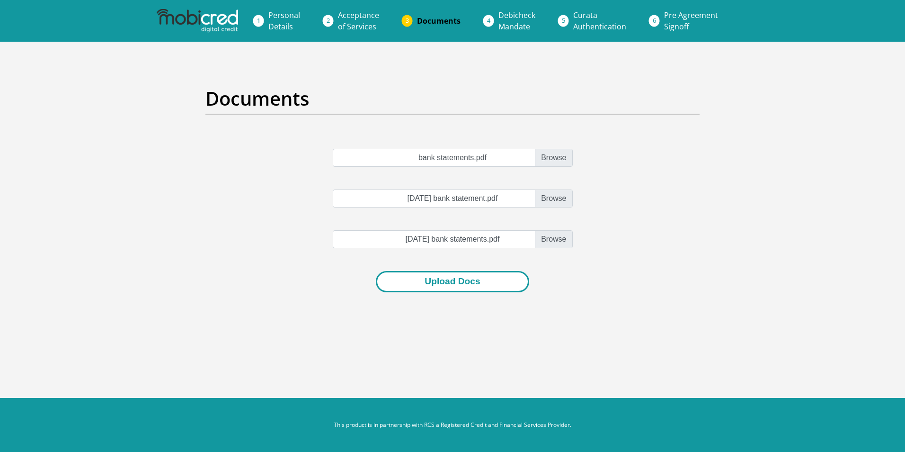
click at [452, 287] on button "Upload Docs" at bounding box center [452, 281] width 153 height 21
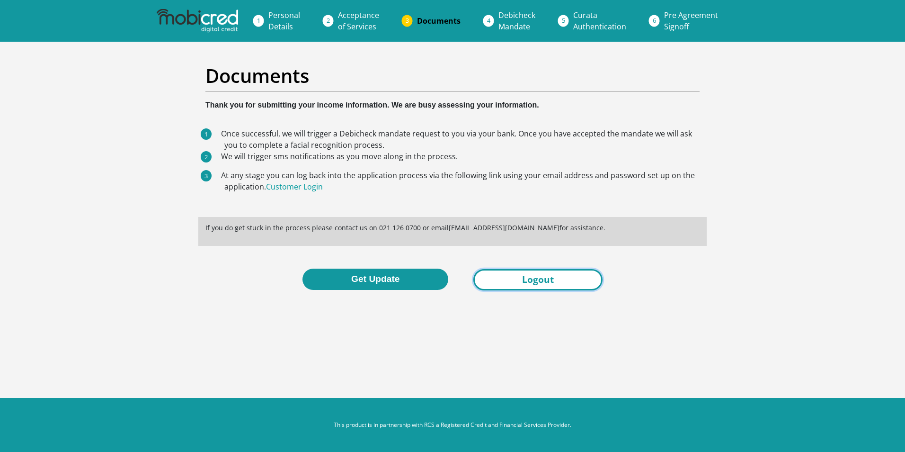
click at [574, 280] on link "Logout" at bounding box center [537, 279] width 129 height 21
